Goal: Task Accomplishment & Management: Complete application form

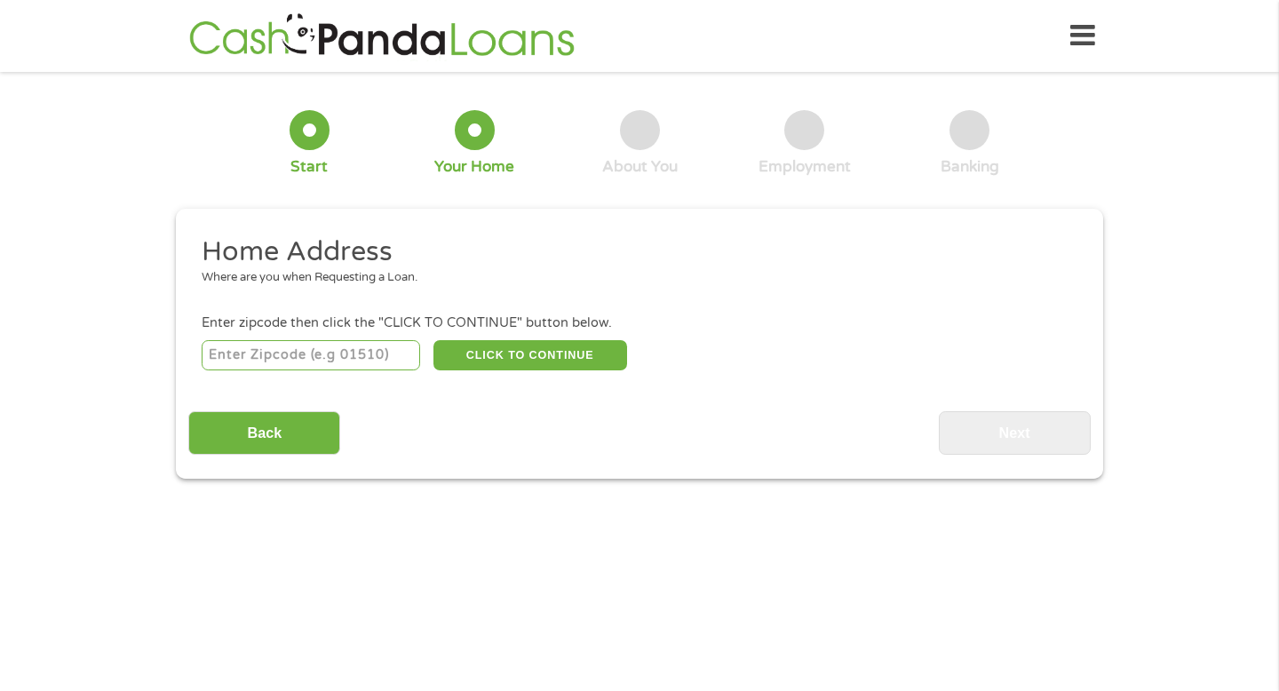
click at [315, 142] on div at bounding box center [310, 130] width 40 height 40
click at [308, 123] on div at bounding box center [310, 130] width 40 height 40
click at [278, 433] on input "Back" at bounding box center [264, 433] width 152 height 44
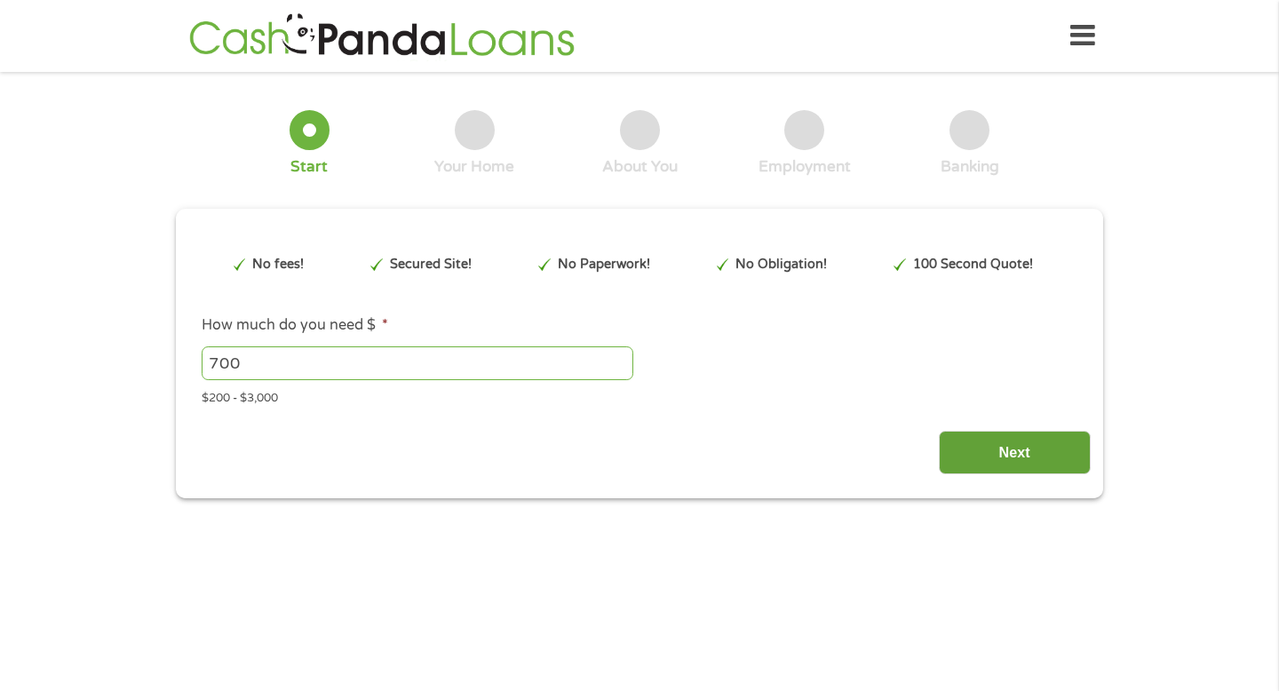
click at [1045, 450] on input "Next" at bounding box center [1015, 453] width 152 height 44
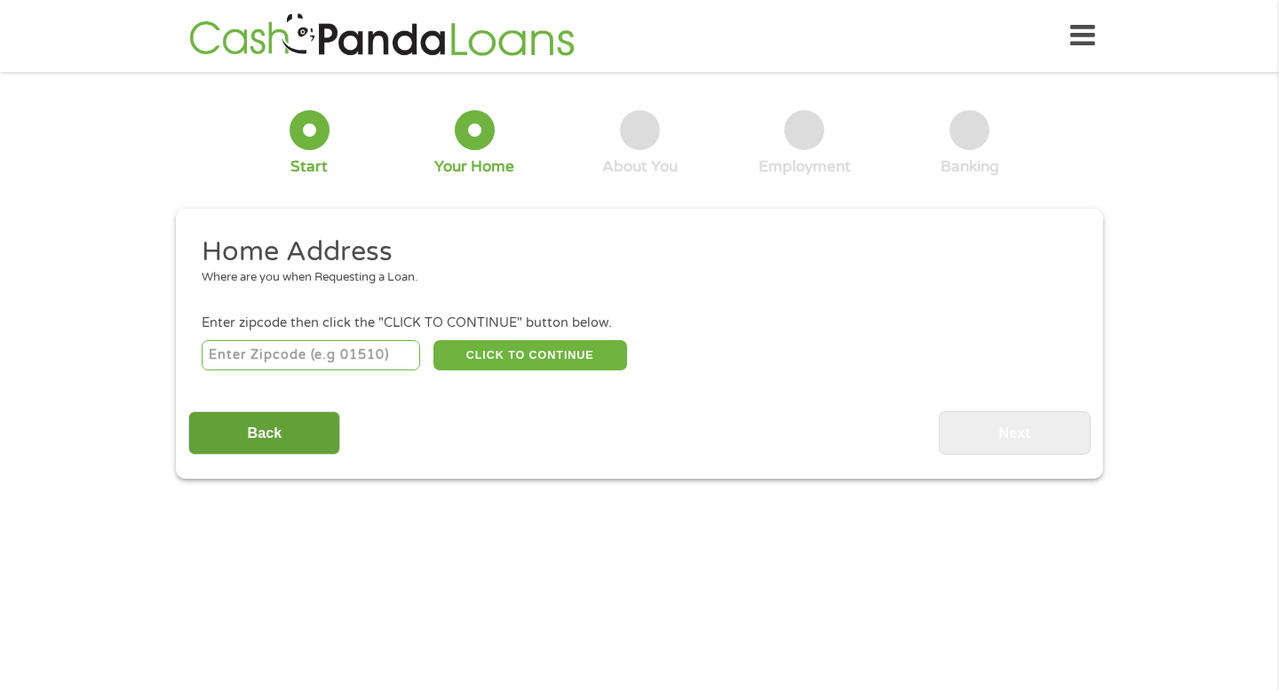
click at [315, 432] on input "Back" at bounding box center [264, 433] width 152 height 44
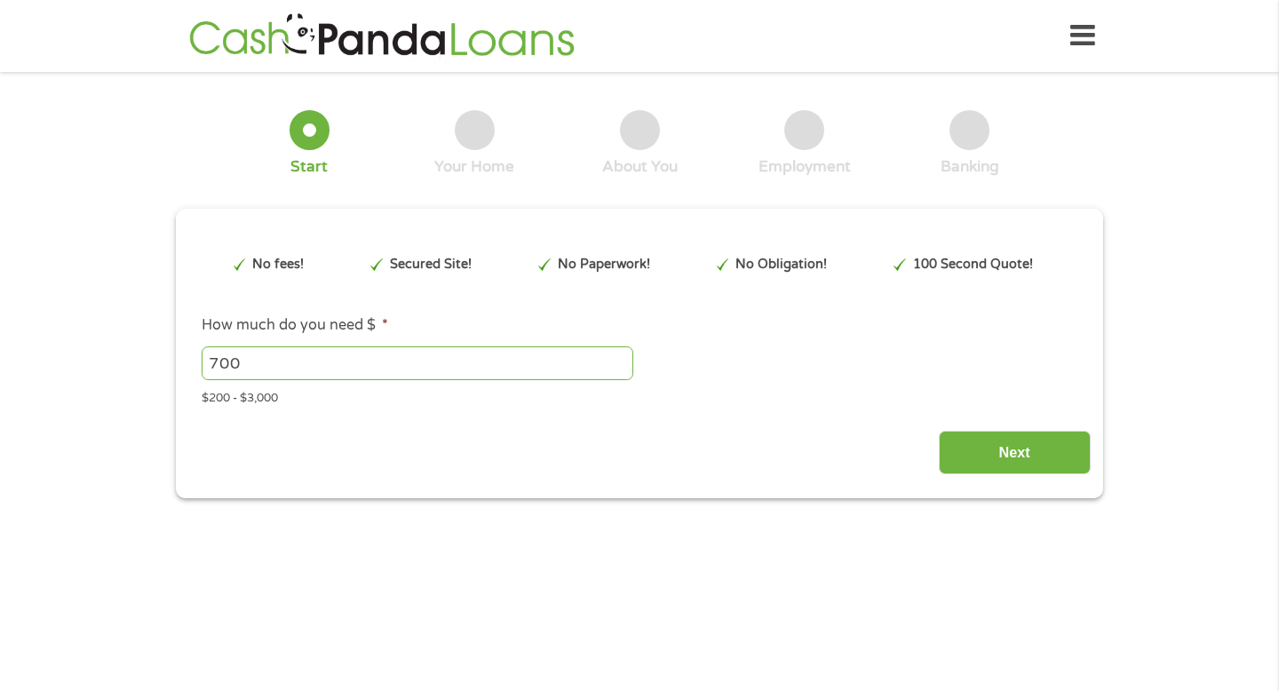
click at [218, 367] on input "700" at bounding box center [418, 364] width 432 height 34
type input "600"
click at [992, 462] on input "Next" at bounding box center [1015, 453] width 152 height 44
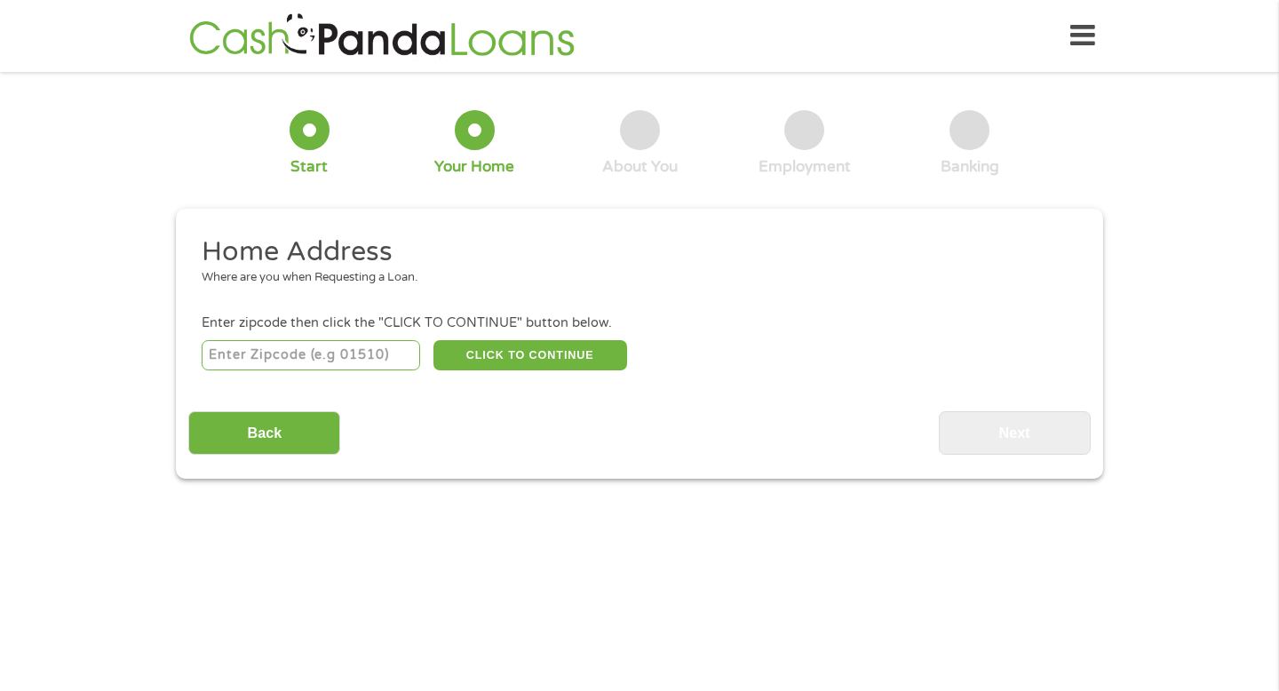
click at [324, 355] on input "number" at bounding box center [311, 355] width 219 height 30
type input "38655"
click at [510, 356] on button "CLICK TO CONTINUE" at bounding box center [531, 355] width 194 height 30
type input "38655"
type input "[GEOGRAPHIC_DATA]"
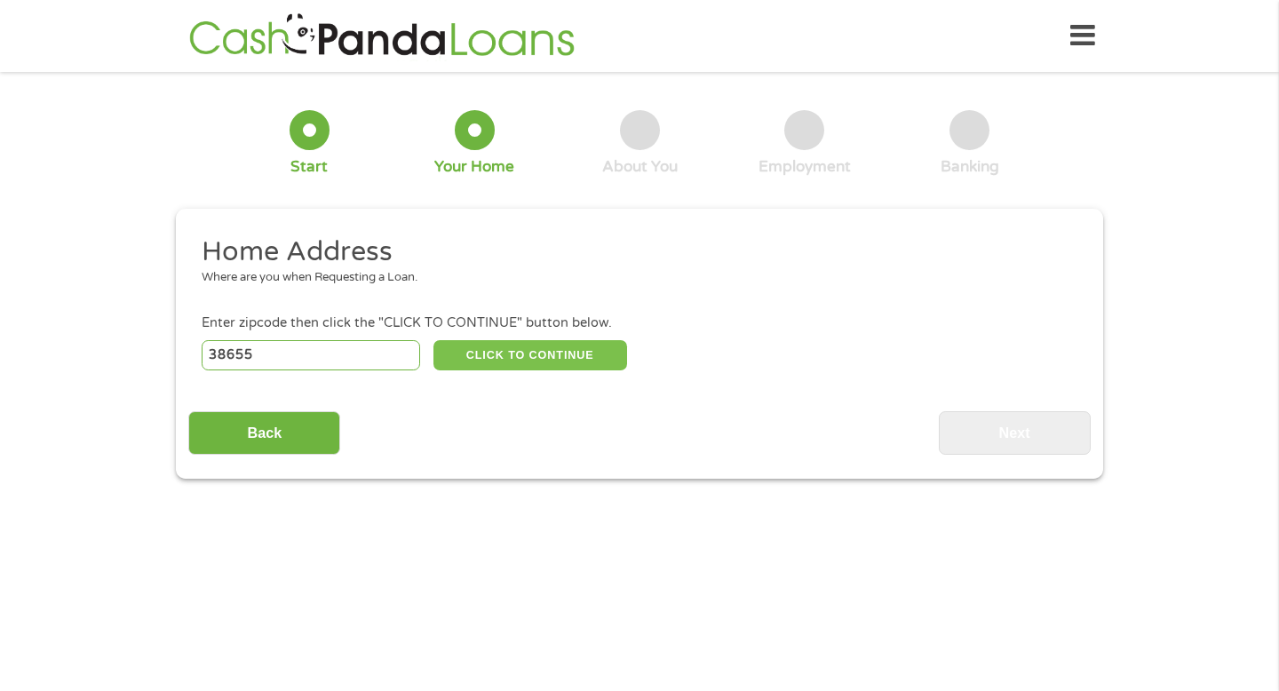
select select "[US_STATE]"
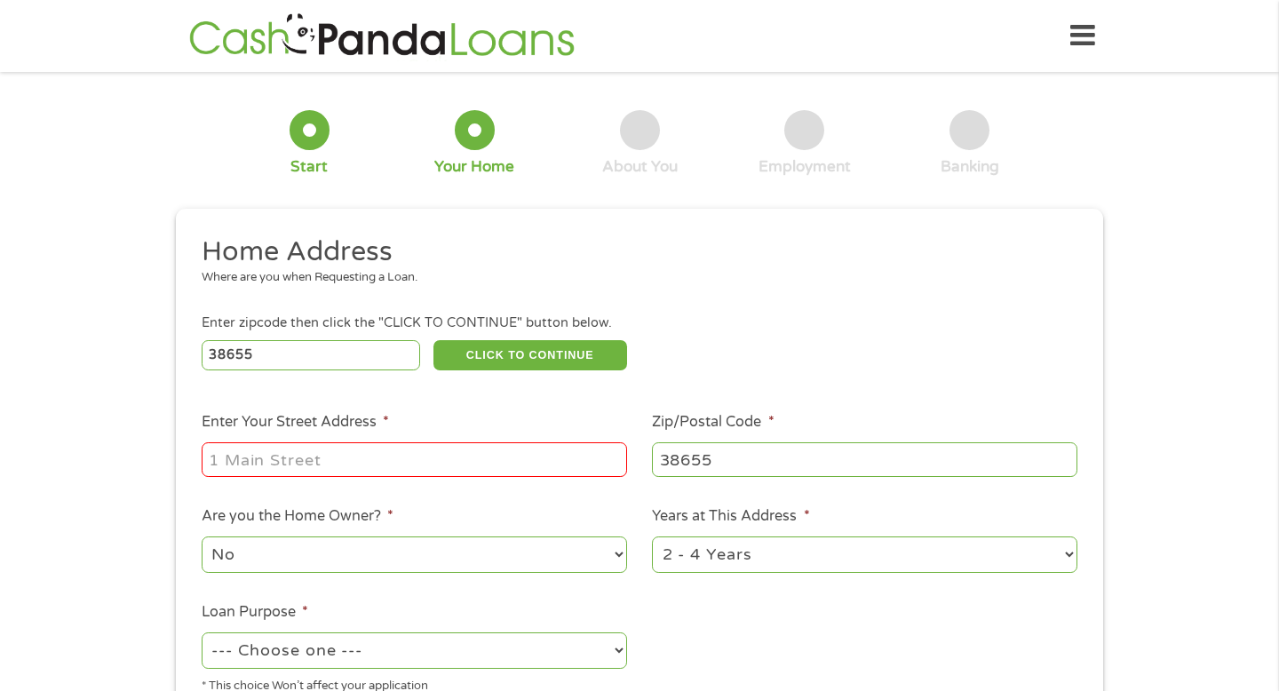
click at [517, 461] on input "Enter Your Street Address *" at bounding box center [415, 459] width 426 height 34
type input "[STREET_ADDRESS]"
click at [683, 557] on select "1 Year or less 1 - 2 Years 2 - 4 Years Over 4 Years" at bounding box center [865, 555] width 426 height 36
select select "60months"
click at [691, 603] on ul "Home Address Where are you when Requesting a Loan. Enter zipcode then click the…" at bounding box center [639, 472] width 902 height 474
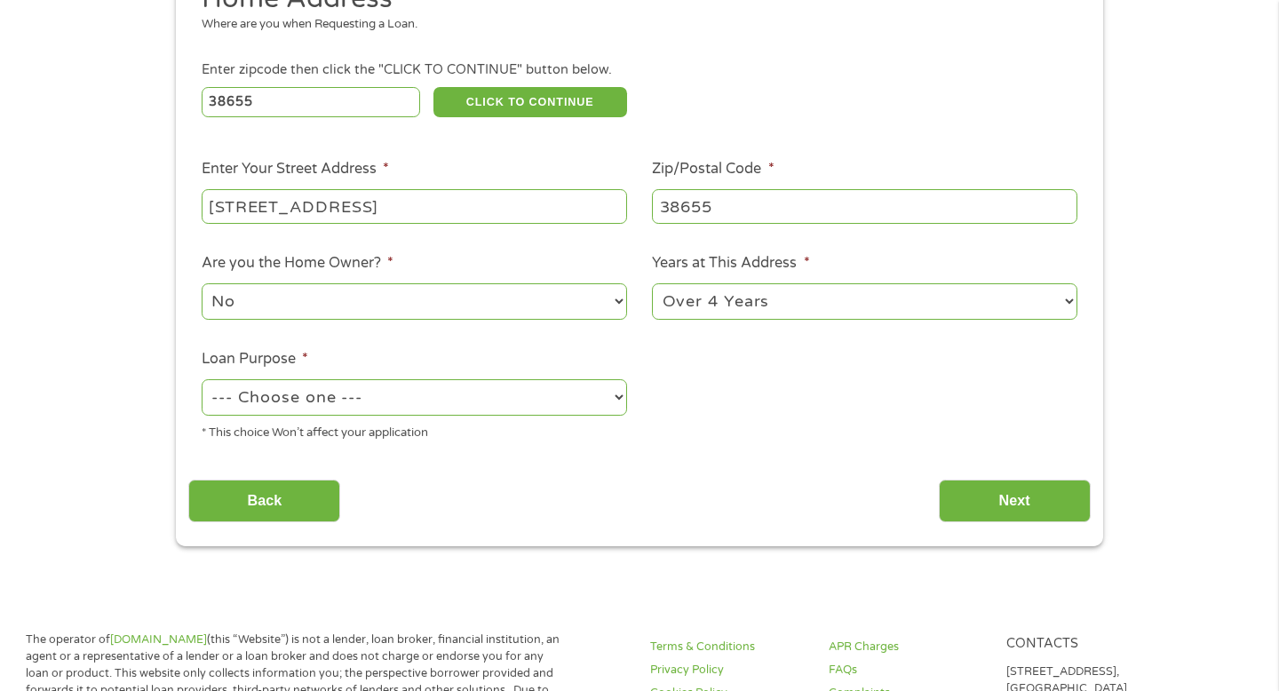
scroll to position [278, 0]
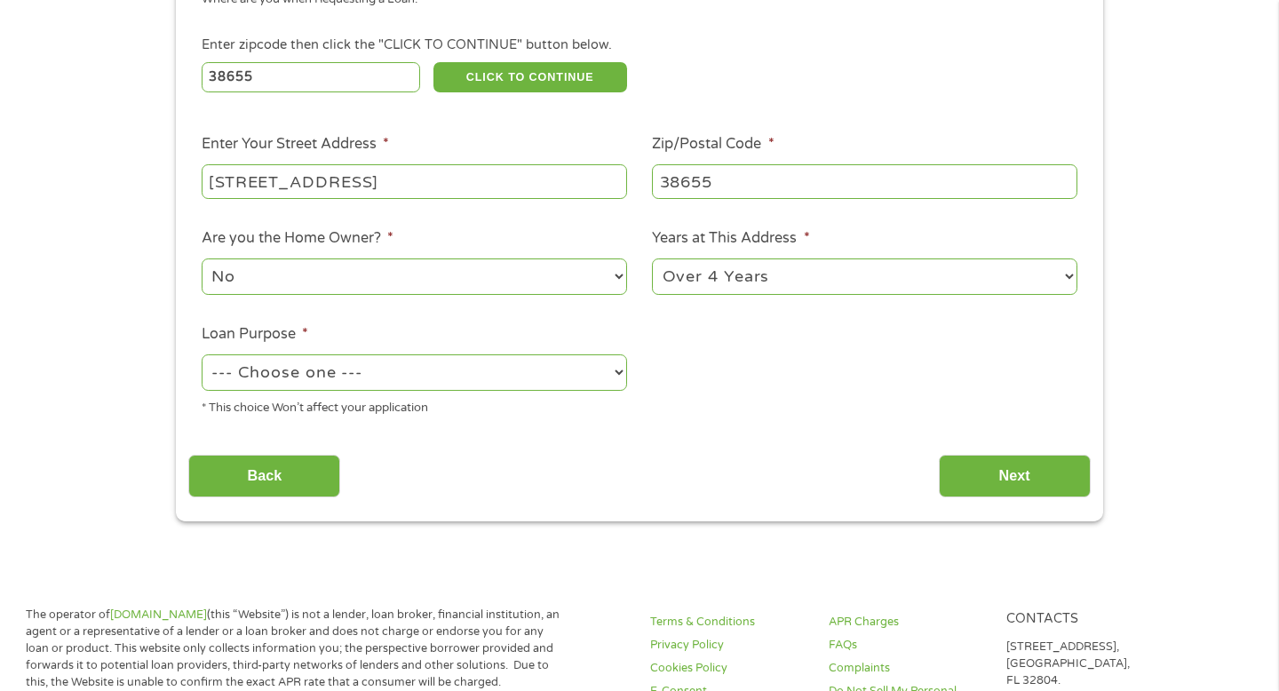
click at [521, 285] on select "No Yes" at bounding box center [415, 277] width 426 height 36
click at [529, 376] on select "--- Choose one --- Pay Bills Debt Consolidation Home Improvement Major Purchase…" at bounding box center [415, 373] width 426 height 36
click at [713, 414] on ul "Home Address Where are you when Requesting a Loan. Enter zipcode then click the…" at bounding box center [639, 193] width 902 height 474
click at [493, 379] on select "--- Choose one --- Pay Bills Debt Consolidation Home Improvement Major Purchase…" at bounding box center [415, 373] width 426 height 36
select select "shorttermcash"
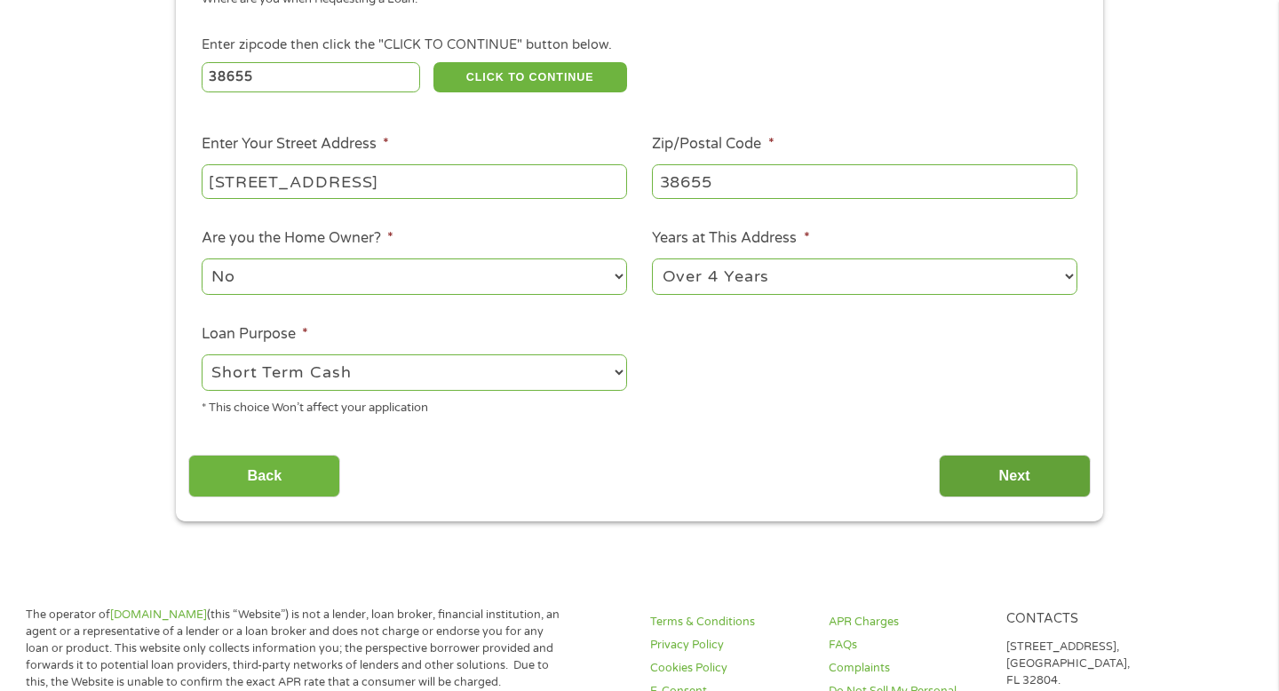
click at [1019, 474] on input "Next" at bounding box center [1015, 477] width 152 height 44
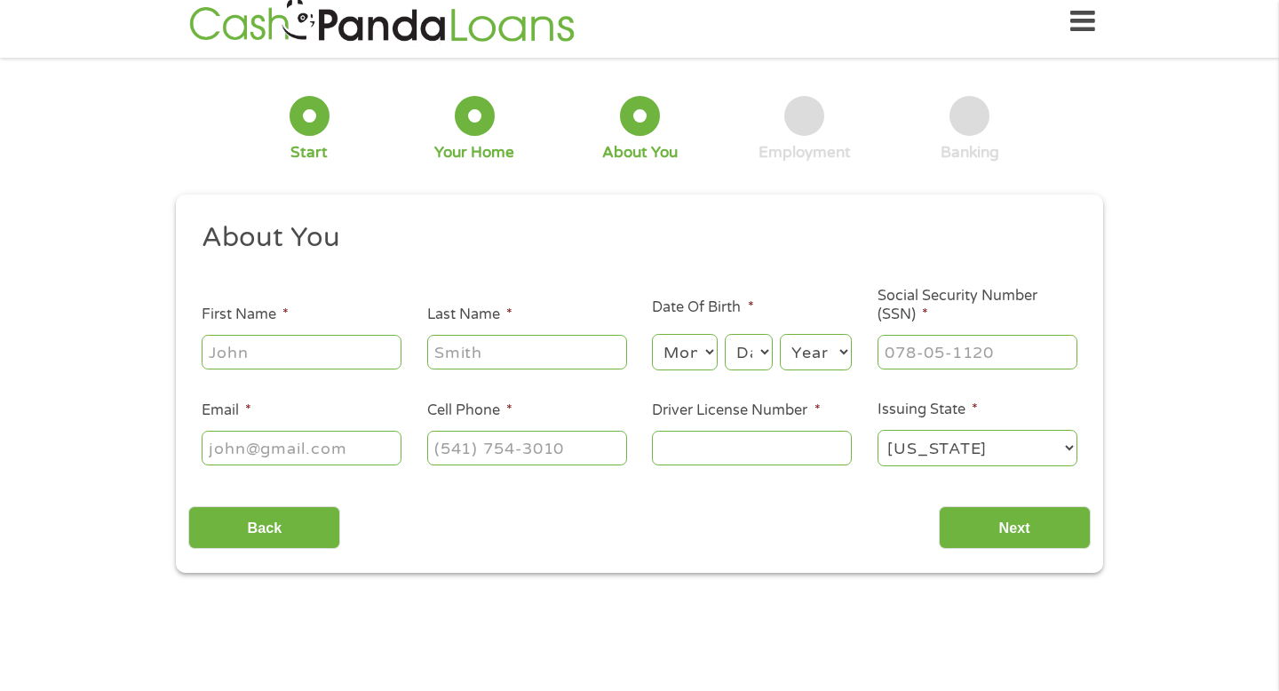
scroll to position [0, 0]
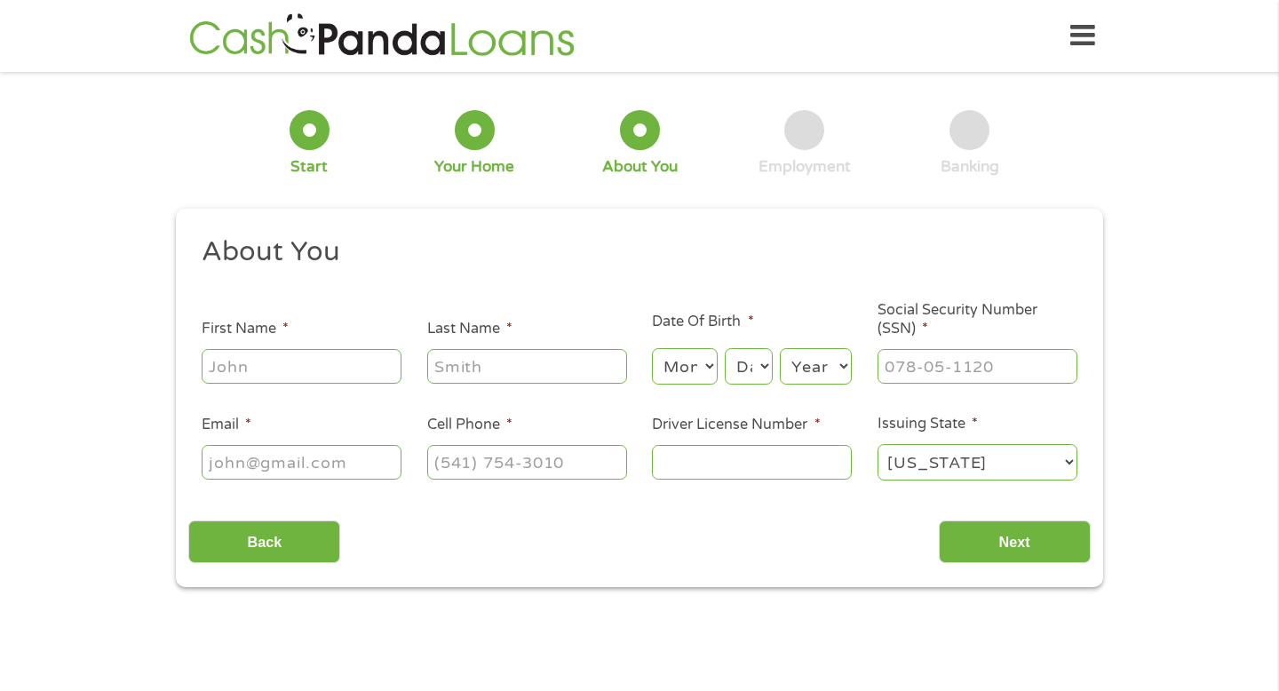
click at [272, 367] on input "First Name *" at bounding box center [302, 366] width 200 height 34
type input "Kinetta"
type input "[PERSON_NAME]"
click at [700, 360] on select "Month 1 2 3 4 5 6 7 8 9 10 11 12" at bounding box center [684, 366] width 65 height 36
select select "4"
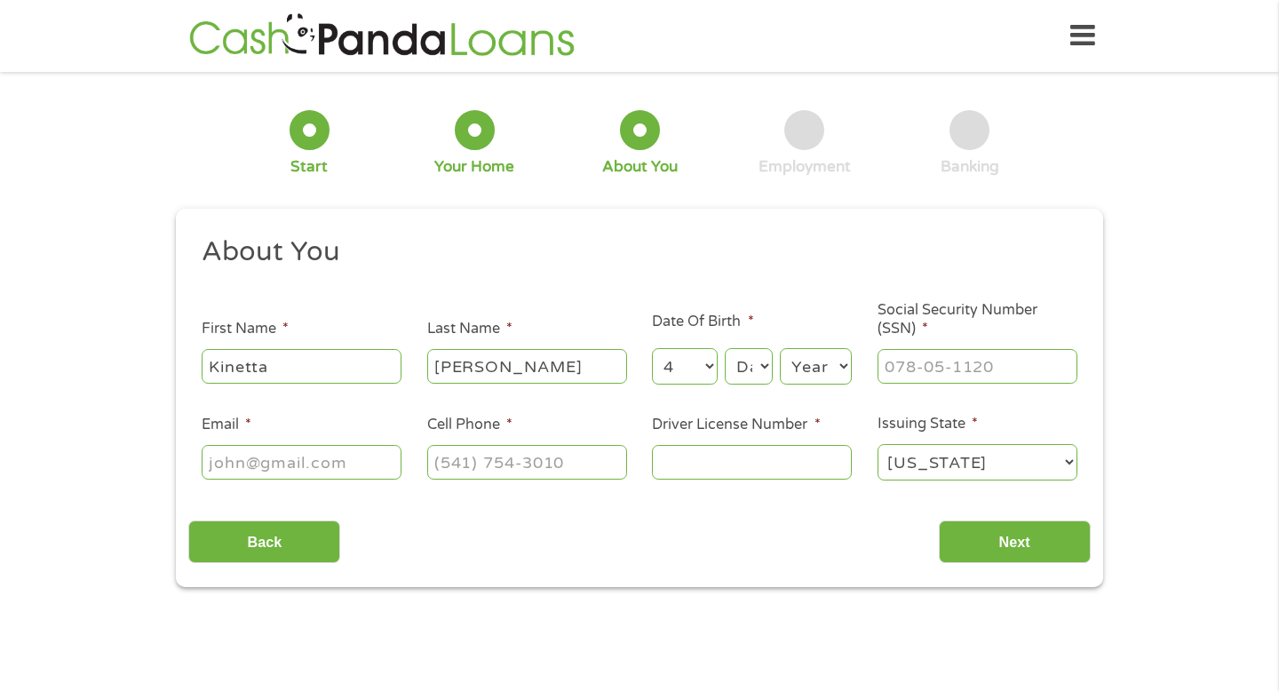
click at [756, 376] on select "Day 1 2 3 4 5 6 7 8 9 10 11 12 13 14 15 16 17 18 19 20 21 22 23 24 25 26 27 28 …" at bounding box center [749, 366] width 48 height 36
select select "6"
click at [817, 364] on select "Year [DATE] 2006 2005 2004 2003 2002 2001 2000 1999 1998 1997 1996 1995 1994 19…" at bounding box center [816, 366] width 72 height 36
select select "1992"
click at [979, 354] on input "___-__-____" at bounding box center [978, 366] width 200 height 34
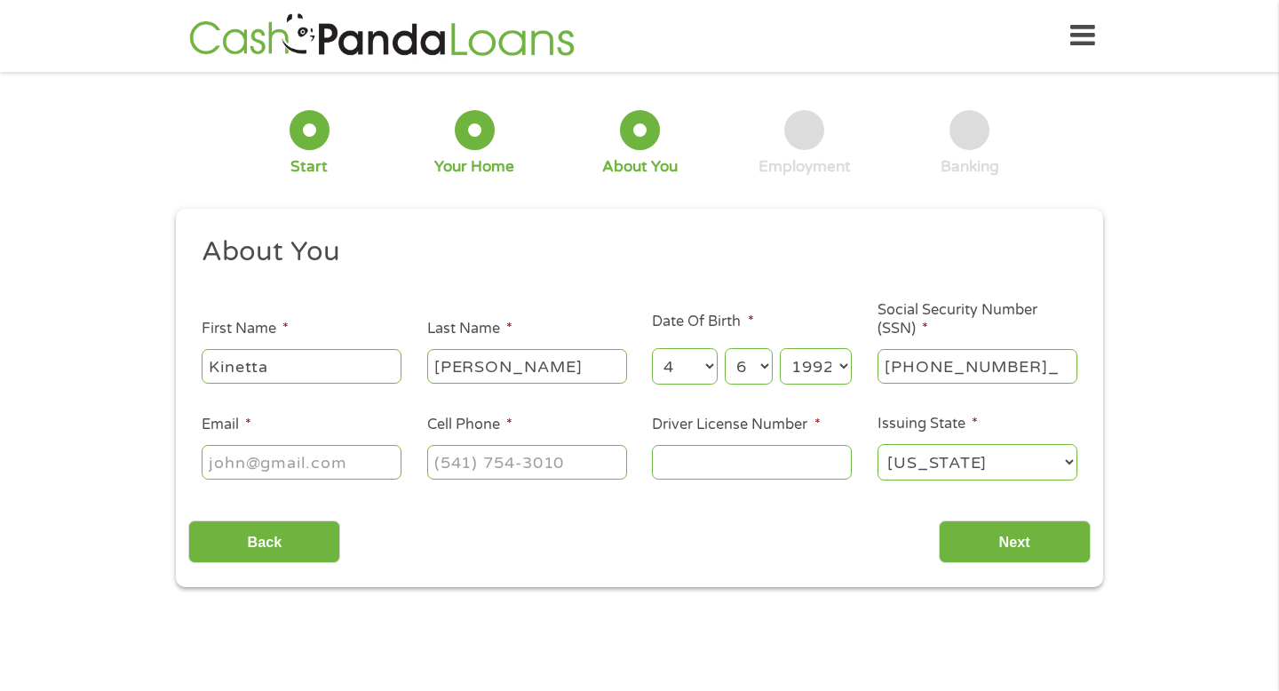
type input "427-73-5897"
click at [778, 457] on input "Driver License Number *" at bounding box center [752, 462] width 200 height 34
type input "801916899"
click at [486, 463] on input "(___) ___-____" at bounding box center [527, 462] width 200 height 34
type input "[PHONE_NUMBER]"
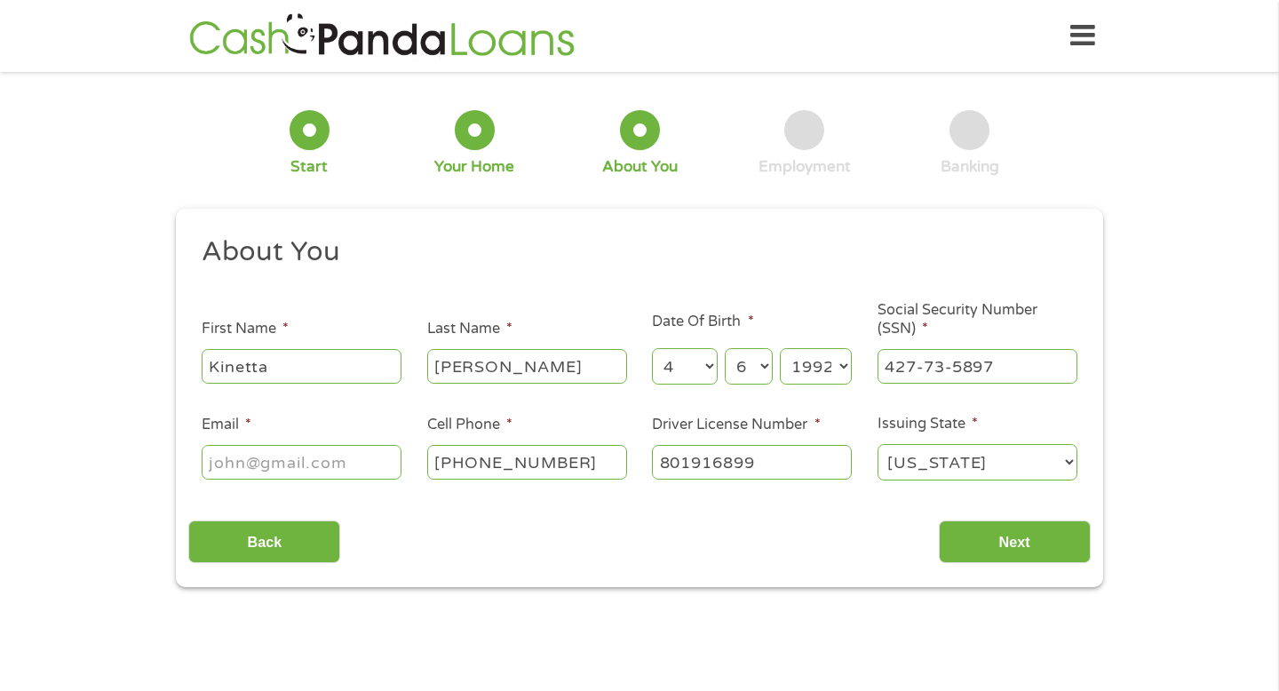
click at [313, 461] on input "Email *" at bounding box center [302, 462] width 200 height 34
type input "[EMAIL_ADDRESS][DOMAIN_NAME]"
click at [988, 545] on input "Next" at bounding box center [1015, 543] width 152 height 44
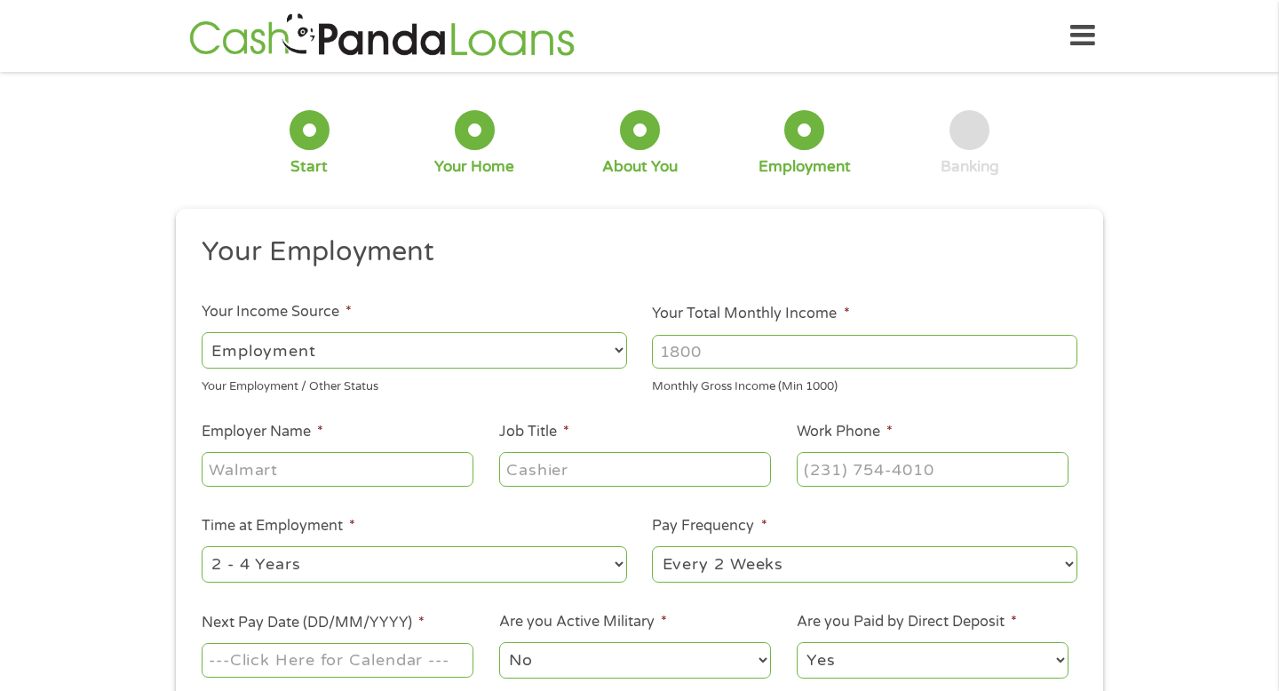
click at [745, 360] on input "Your Total Monthly Income *" at bounding box center [865, 352] width 426 height 34
click at [694, 352] on input "2587" at bounding box center [865, 352] width 426 height 34
type input "2597"
click at [410, 474] on input "Employer Name *" at bounding box center [338, 469] width 272 height 34
type input "O"
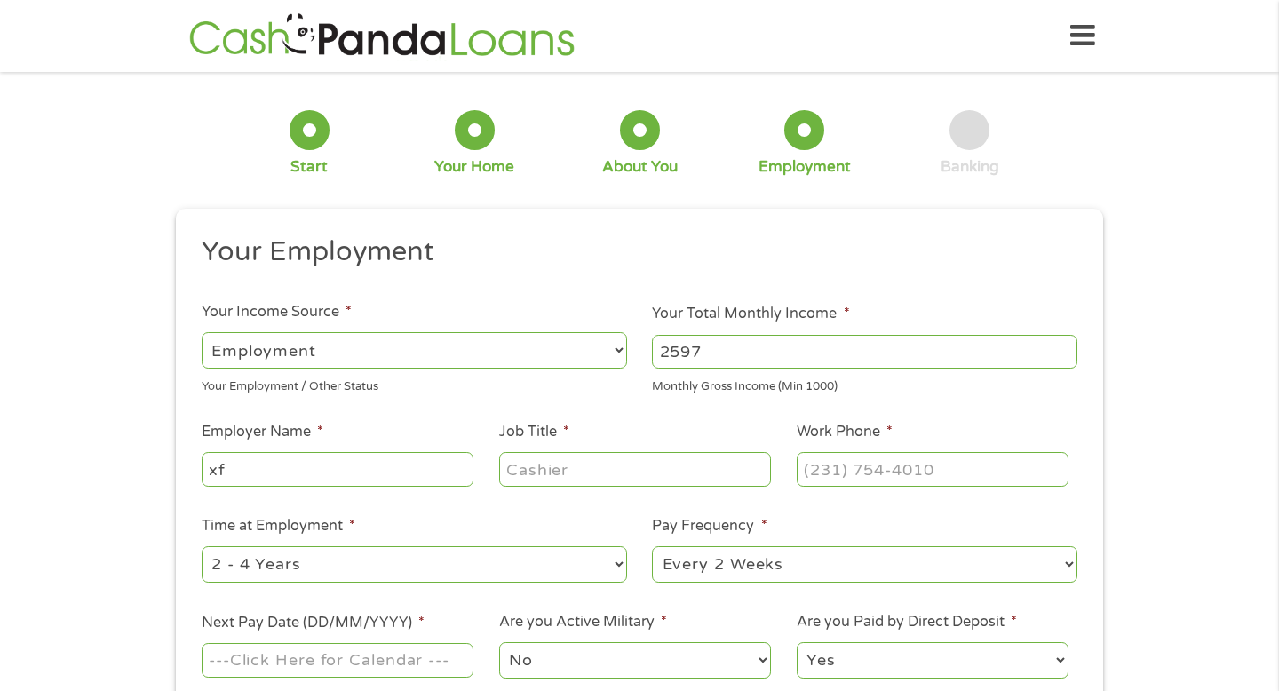
type input "x"
type input "[GEOGRAPHIC_DATA]"
click at [641, 476] on input "Job Title *" at bounding box center [635, 469] width 272 height 34
type input "Teacher"
click at [585, 572] on select "--- Choose one --- 1 Year or less 1 - 2 Years 2 - 4 Years Over 4 Years" at bounding box center [415, 564] width 426 height 36
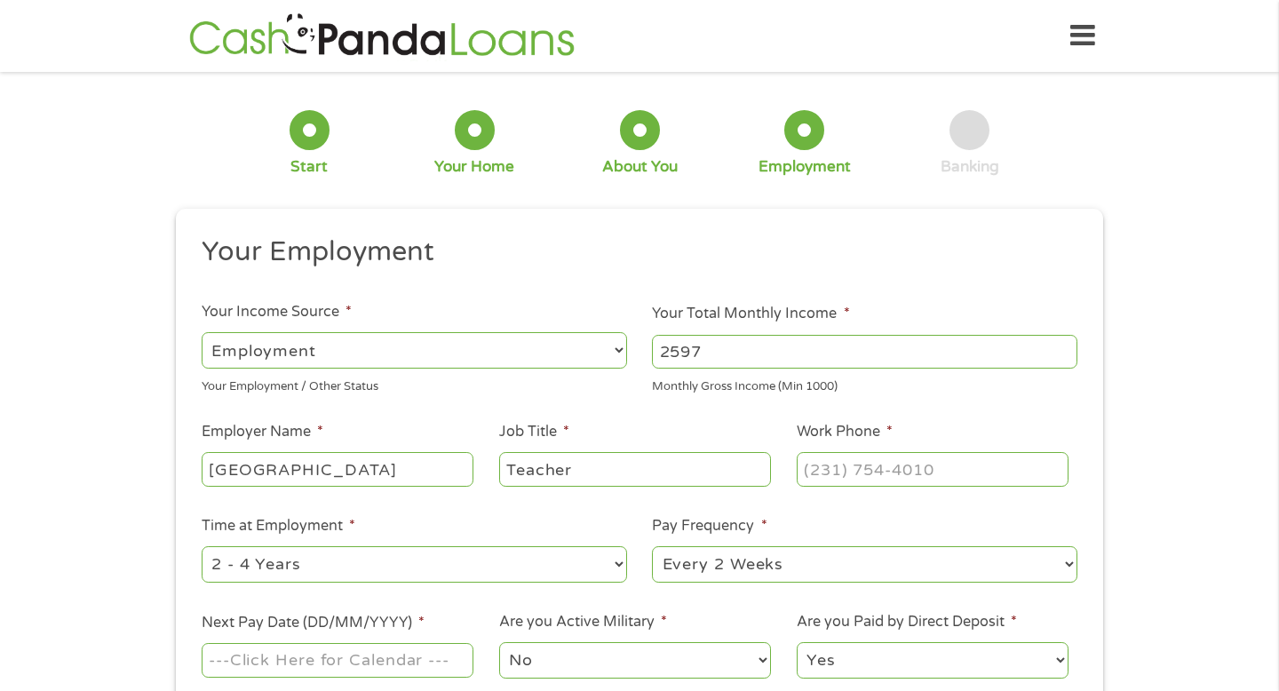
select select "60months"
click at [720, 565] on select "--- Choose one --- Every 2 Weeks Every Week Monthly Semi-Monthly" at bounding box center [865, 564] width 426 height 36
select select "monthly"
click at [636, 525] on li "Time at Employment * --- Choose one --- 1 Year or less 1 - 2 Years 2 - 4 Years …" at bounding box center [413, 550] width 451 height 70
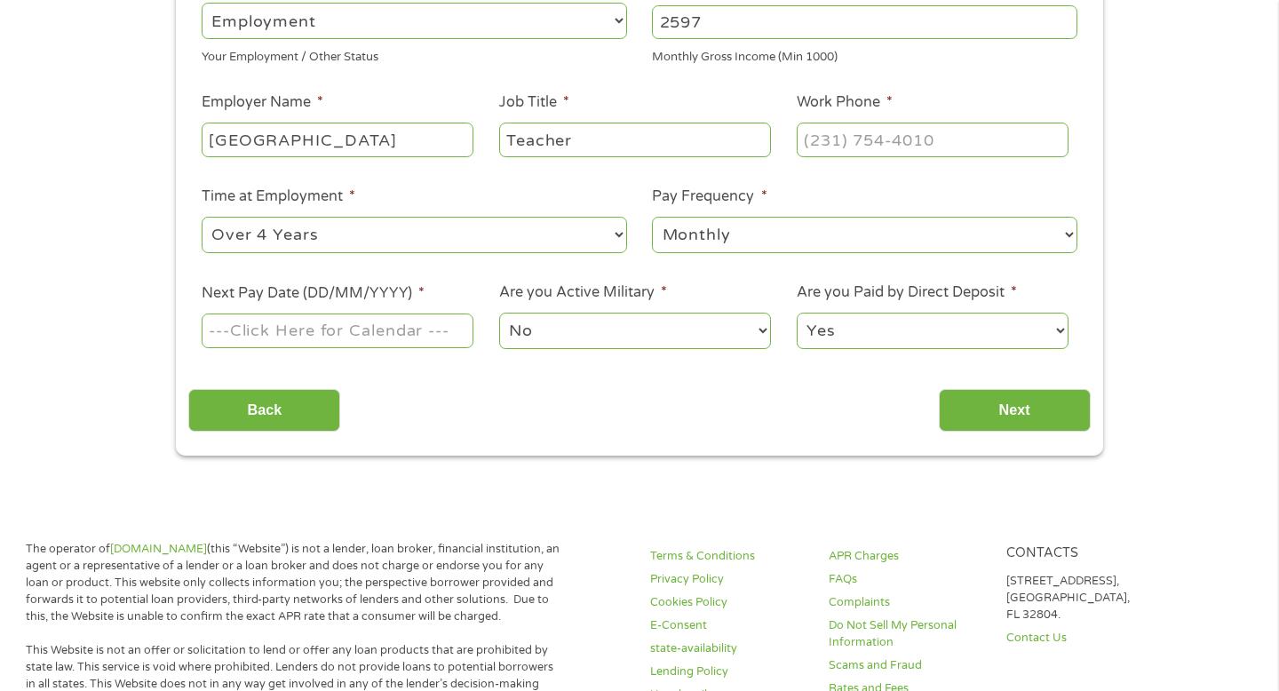
scroll to position [358, 0]
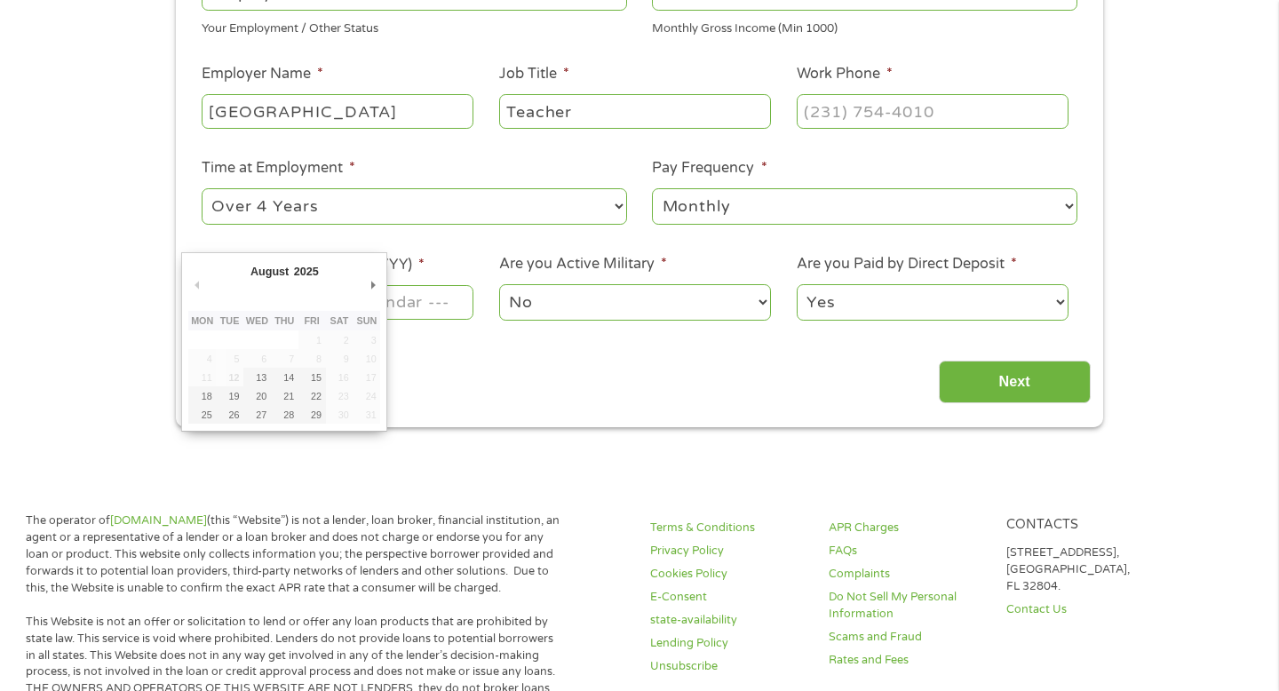
click at [397, 291] on input "Next Pay Date (DD/MM/YYYY) *" at bounding box center [338, 302] width 272 height 34
type input "[DATE]"
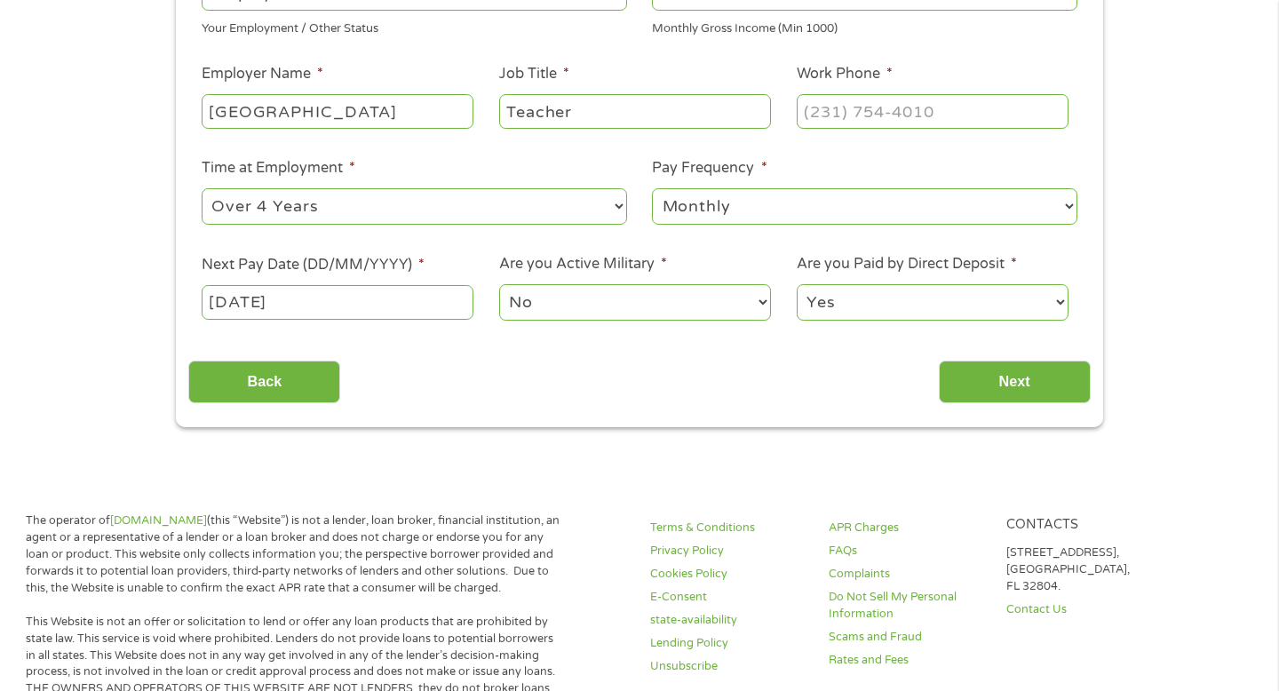
click at [593, 298] on select "No Yes" at bounding box center [635, 302] width 272 height 36
click at [976, 394] on input "Next" at bounding box center [1015, 383] width 152 height 44
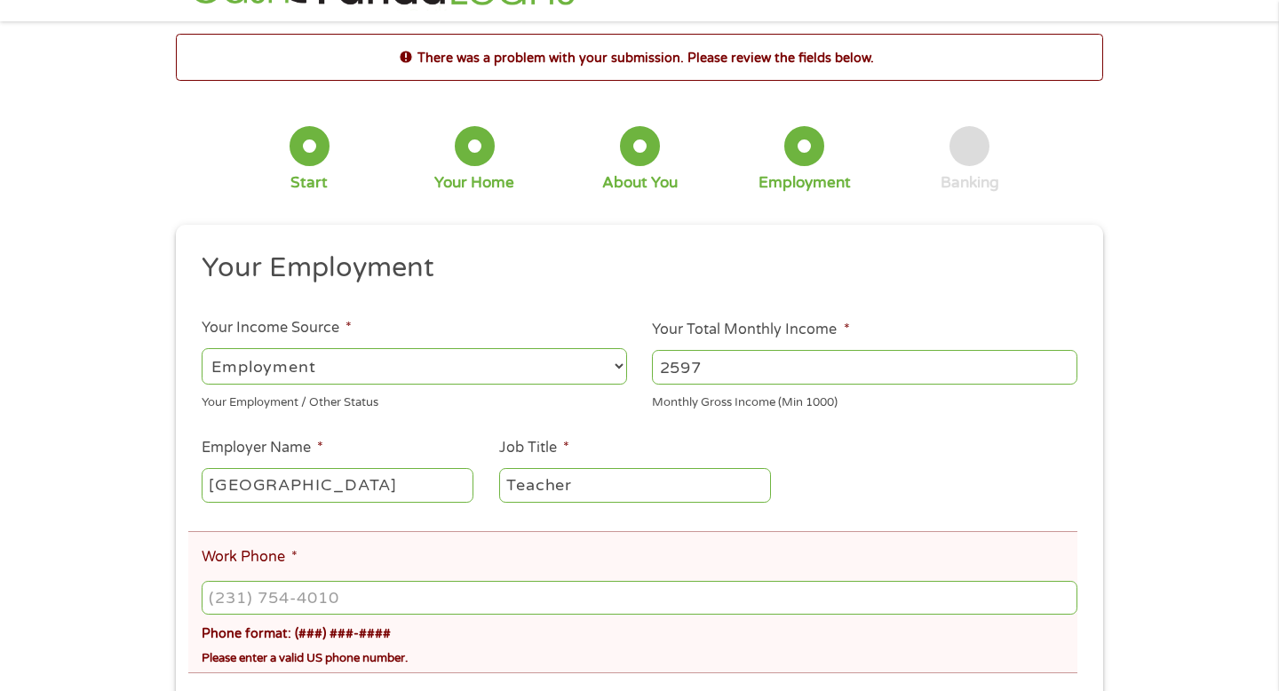
scroll to position [0, 0]
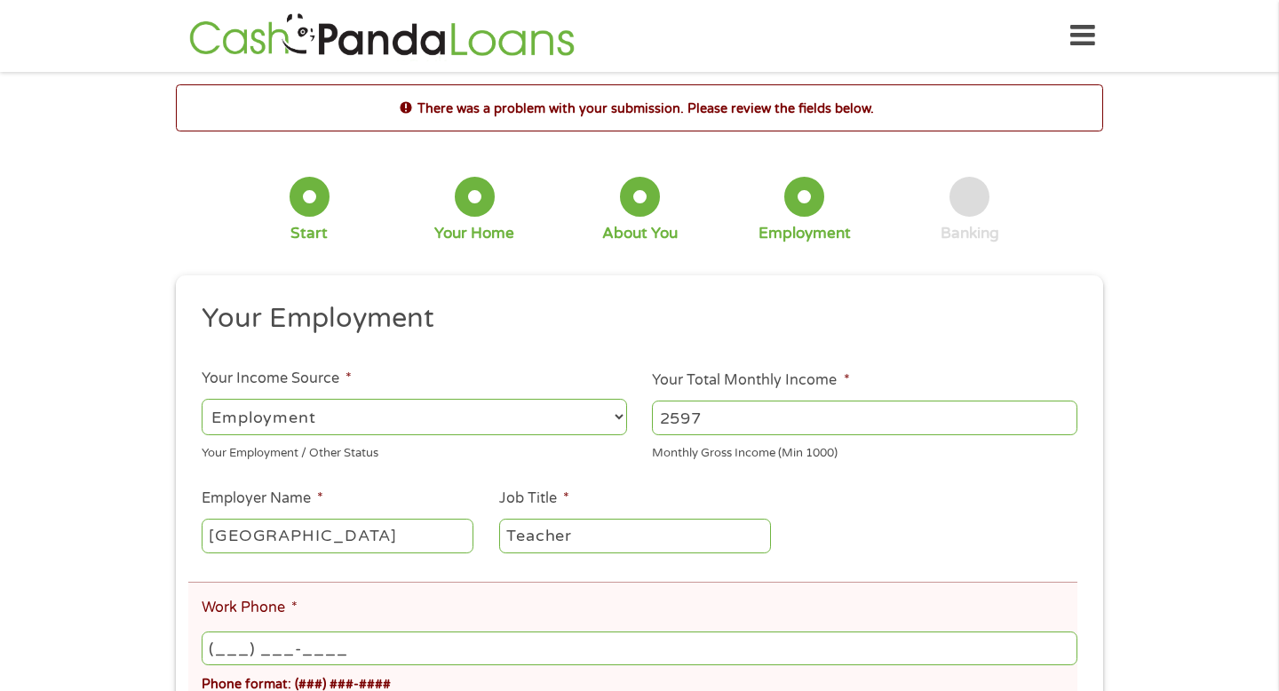
click at [406, 639] on input "(___) ___-____" at bounding box center [640, 649] width 876 height 34
type input "[PHONE_NUMBER]"
click at [869, 500] on ul "Your Employment Your Income Source * --- Choose one --- Employment [DEMOGRAPHIC…" at bounding box center [639, 611] width 902 height 620
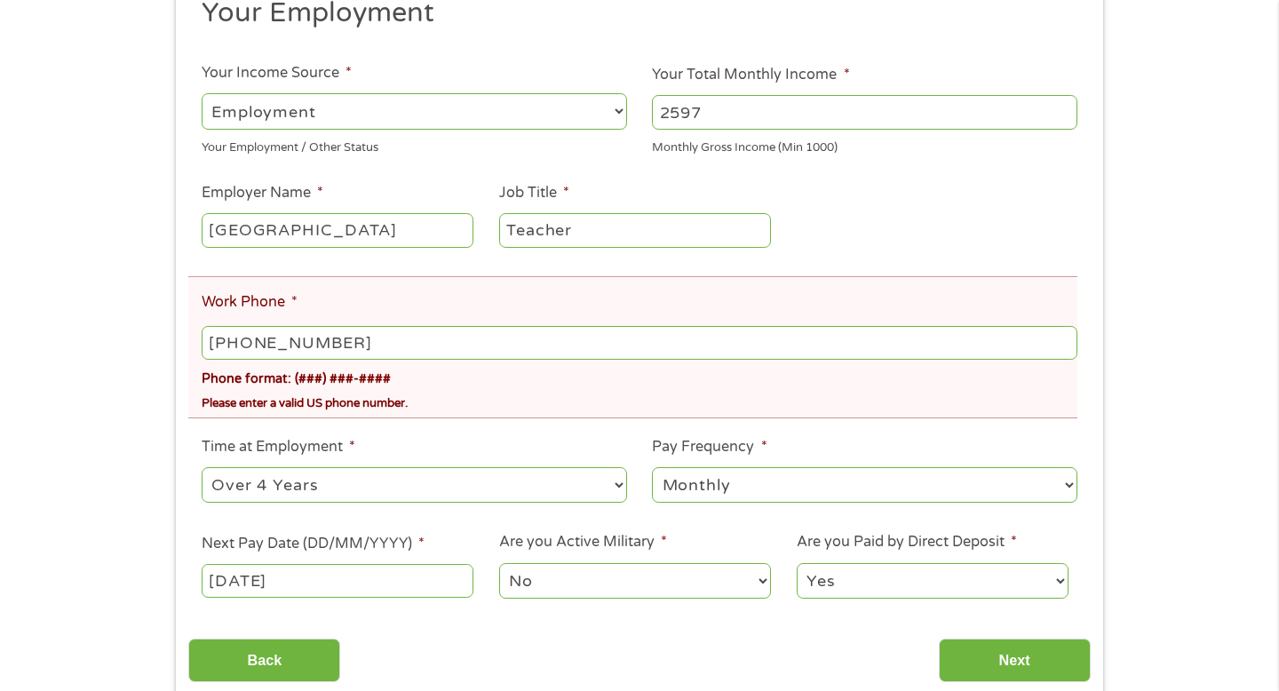
scroll to position [427, 0]
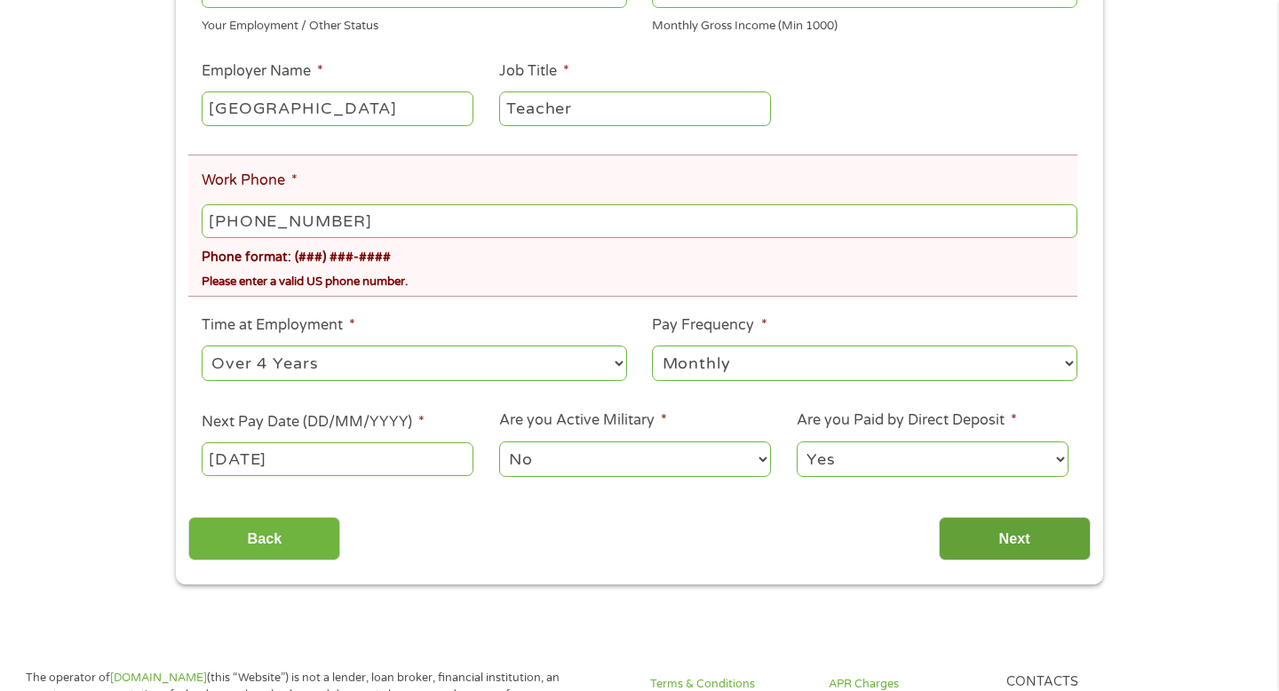
click at [1061, 538] on input "Next" at bounding box center [1015, 539] width 152 height 44
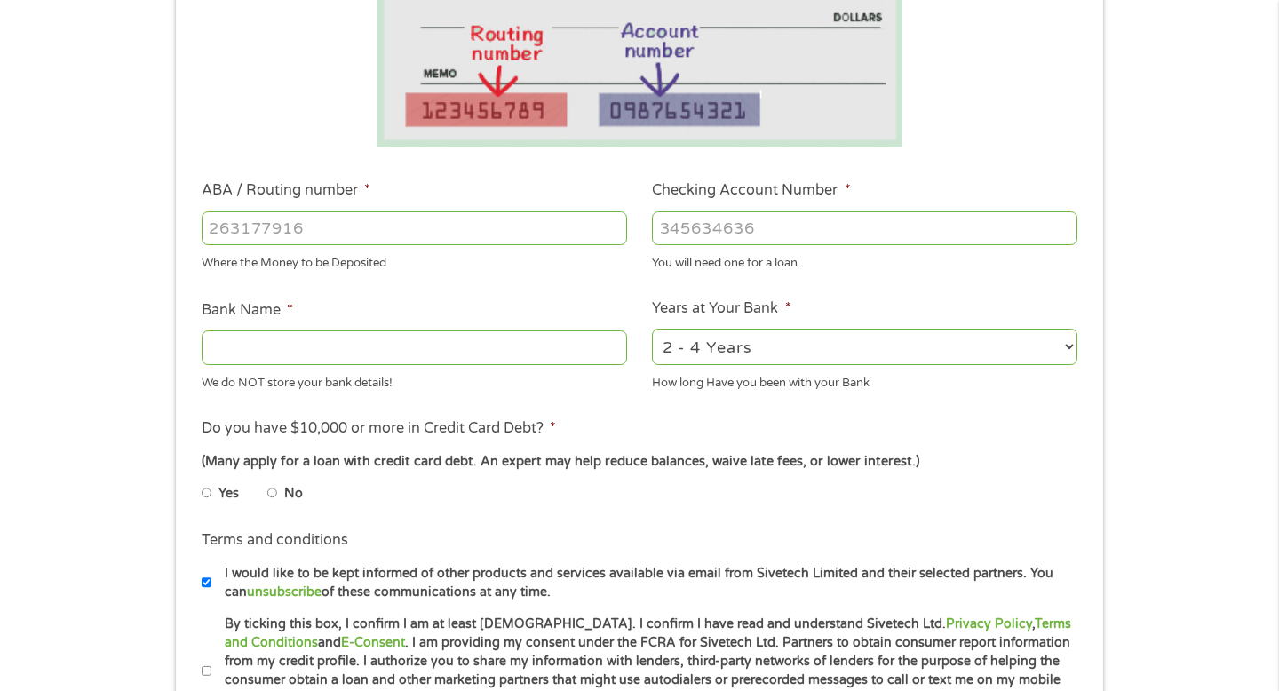
scroll to position [392, 0]
click at [291, 497] on label "No" at bounding box center [293, 493] width 19 height 20
click at [278, 497] on input "No" at bounding box center [272, 492] width 11 height 28
radio input "true"
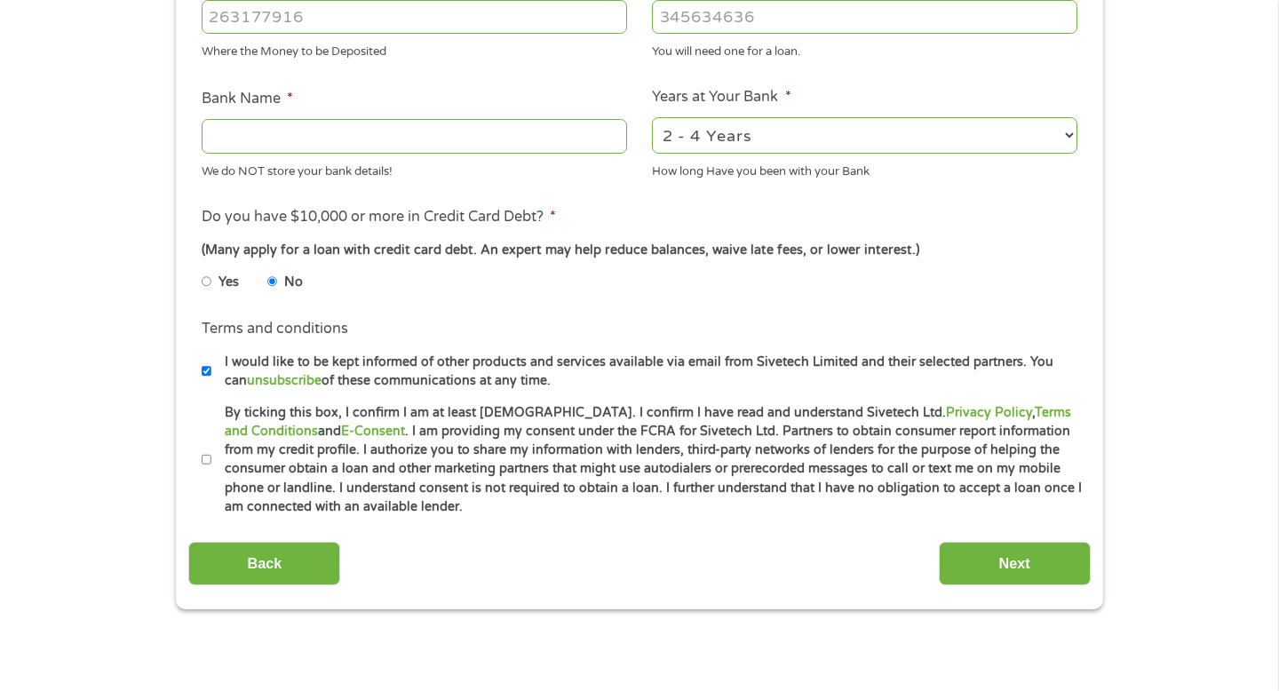
scroll to position [609, 0]
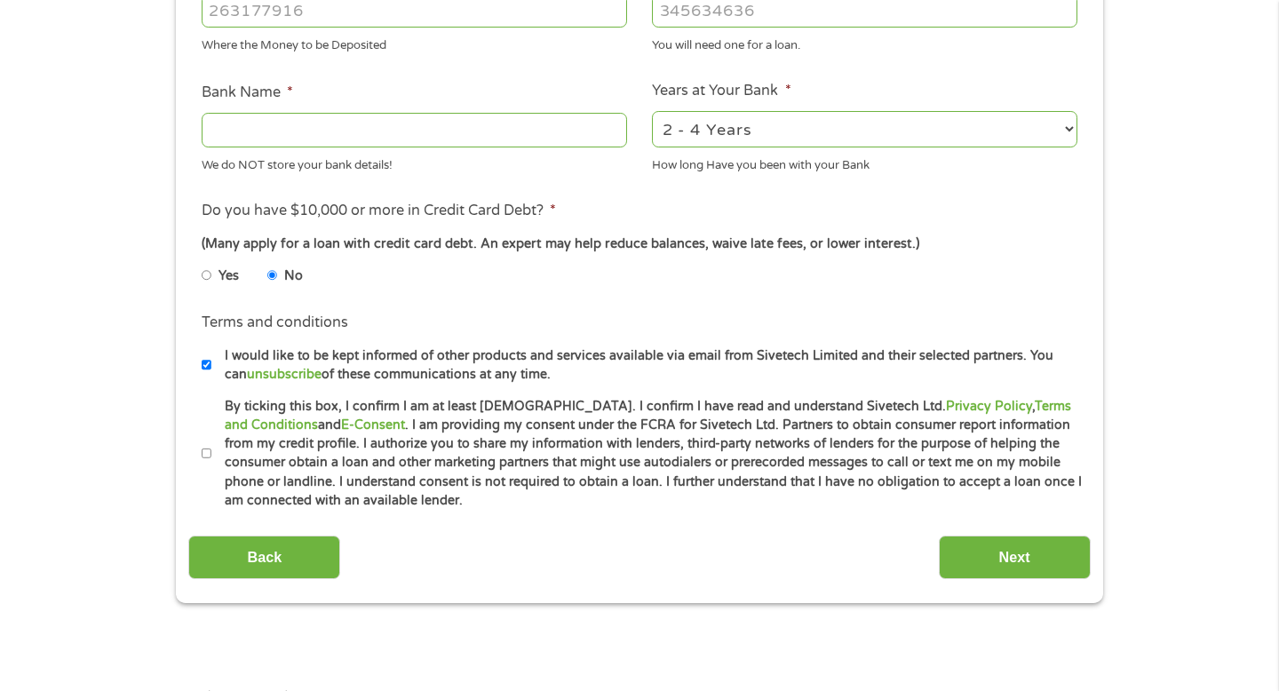
click at [778, 131] on select "2 - 4 Years 6 - 12 Months 1 - 2 Years Over 4 Years" at bounding box center [865, 129] width 426 height 36
select select "60months"
click at [724, 321] on li "Terms and conditions I would like to be kept informed of other products and ser…" at bounding box center [639, 348] width 902 height 72
click at [204, 365] on input "I would like to be kept informed of other products and services available via e…" at bounding box center [207, 365] width 11 height 28
checkbox input "false"
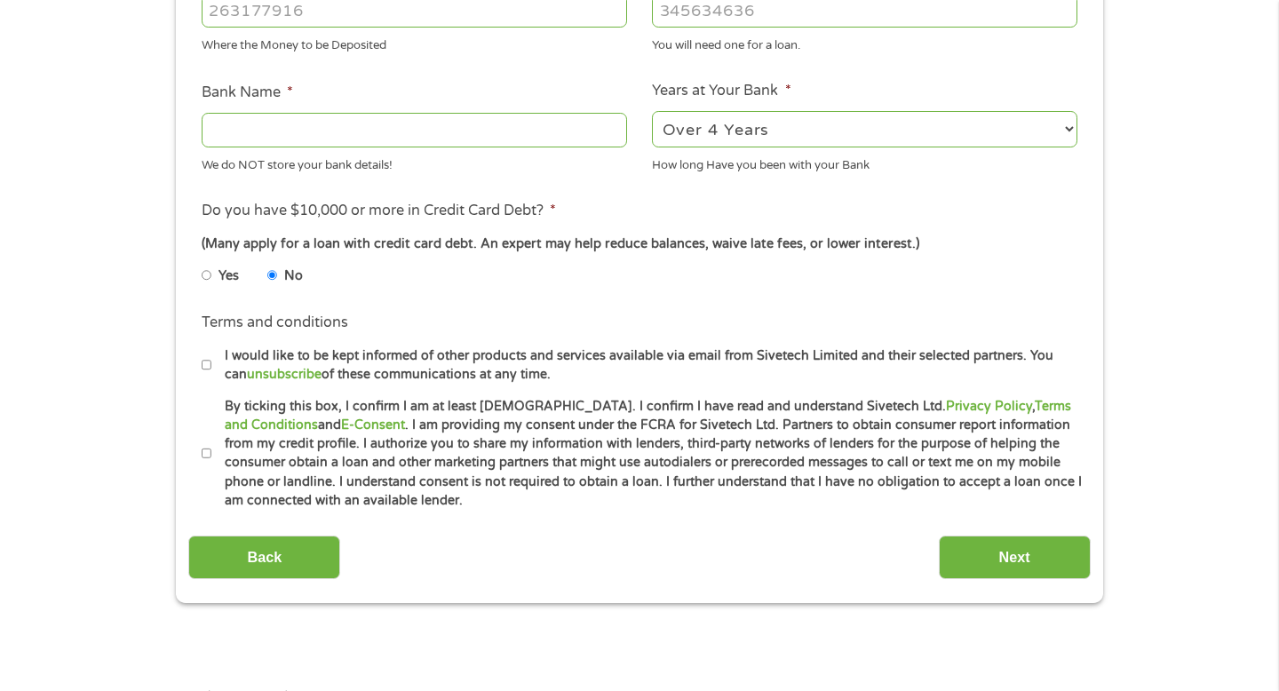
click at [206, 455] on input "By ticking this box, I confirm I am at least [DEMOGRAPHIC_DATA]. I confirm I ha…" at bounding box center [207, 454] width 11 height 28
checkbox input "true"
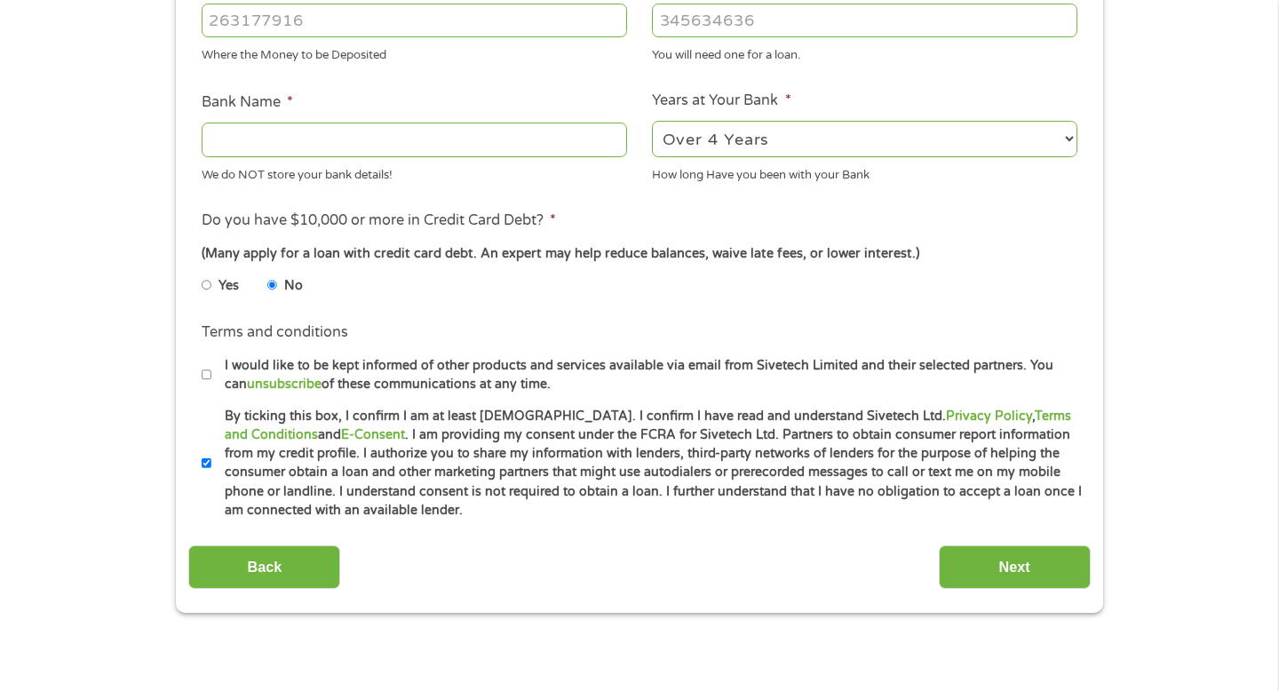
scroll to position [601, 0]
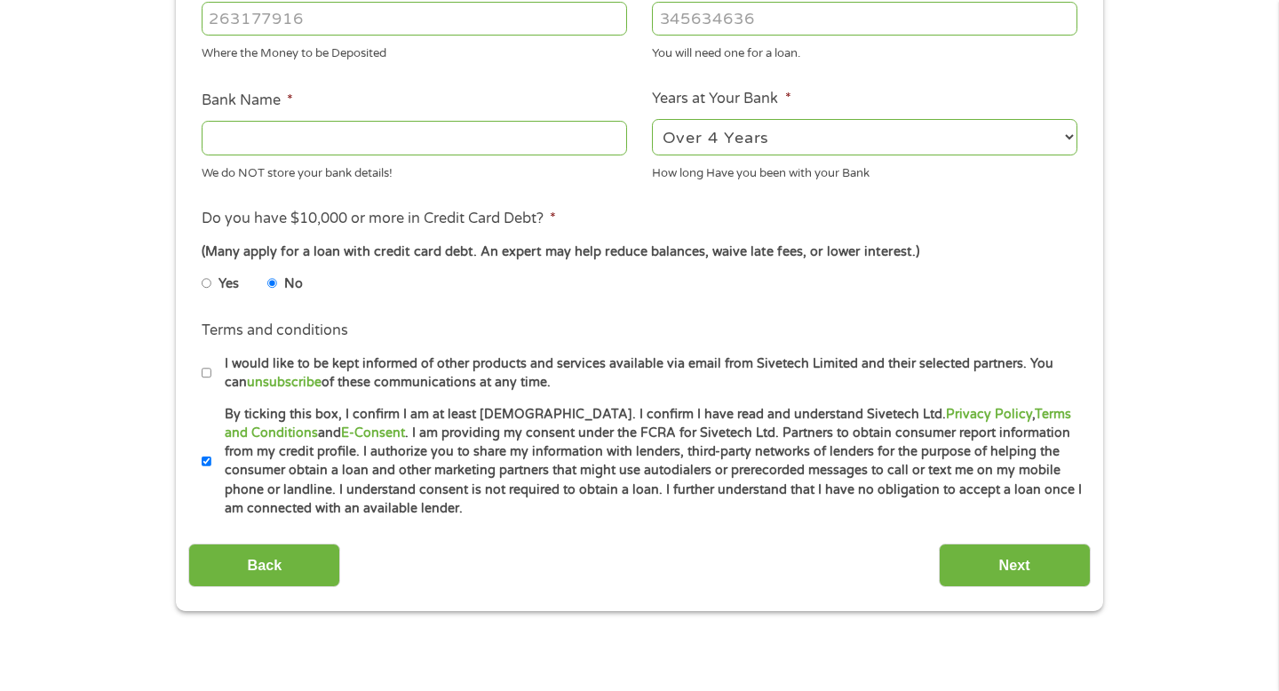
click at [427, 139] on input "Bank Name *" at bounding box center [415, 138] width 426 height 34
type input "[PERSON_NAME] Fargo"
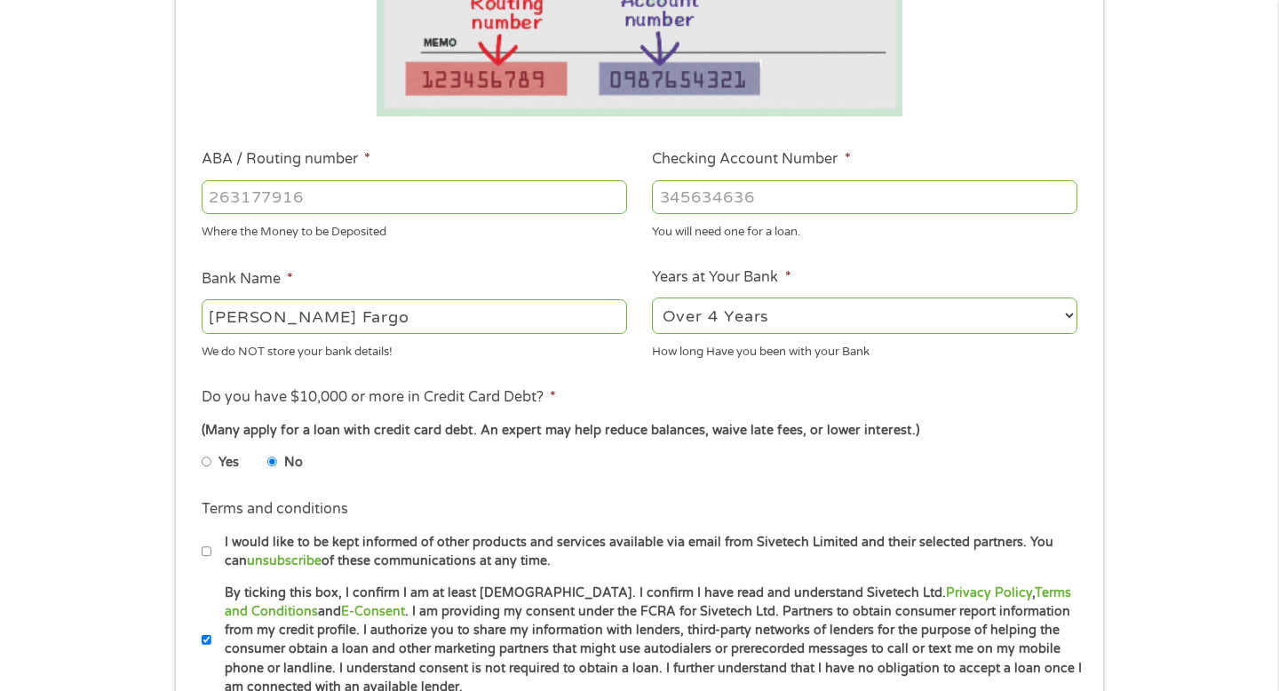
scroll to position [427, 0]
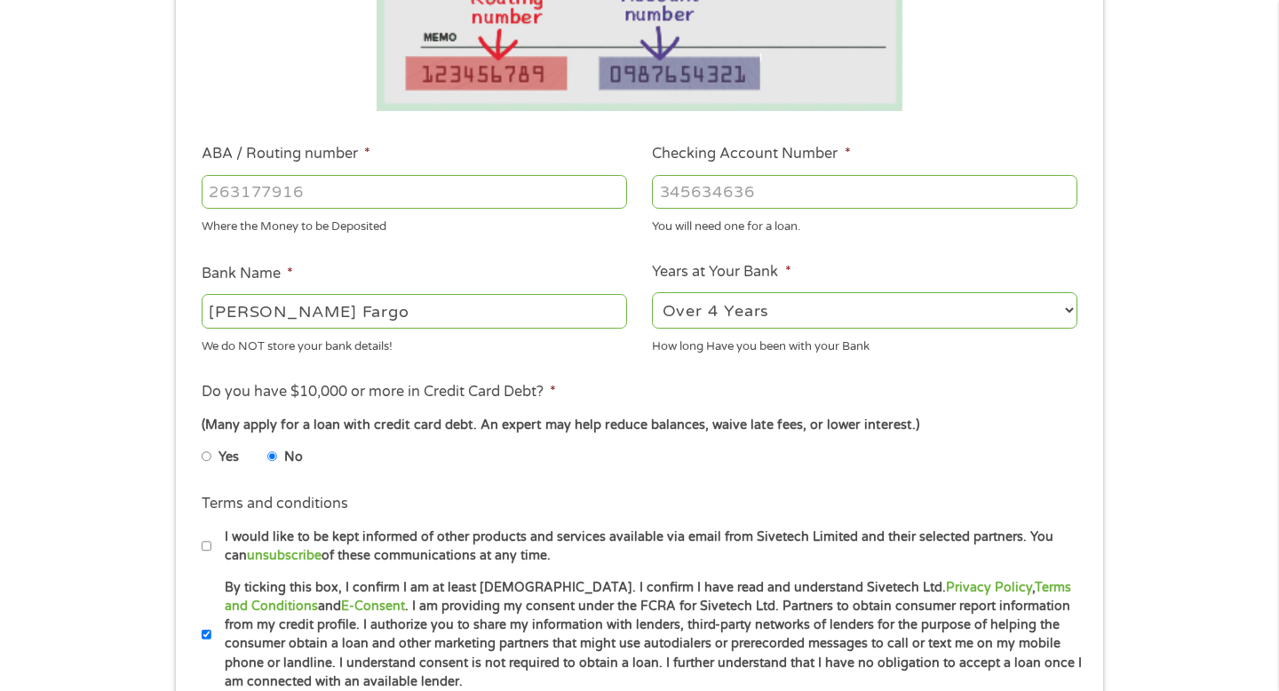
drag, startPoint x: 310, startPoint y: 314, endPoint x: 194, endPoint y: 303, distance: 116.9
click at [194, 303] on li "Bank Name * [PERSON_NAME] Fargo We do NOT store your bank details!" at bounding box center [413, 309] width 451 height 92
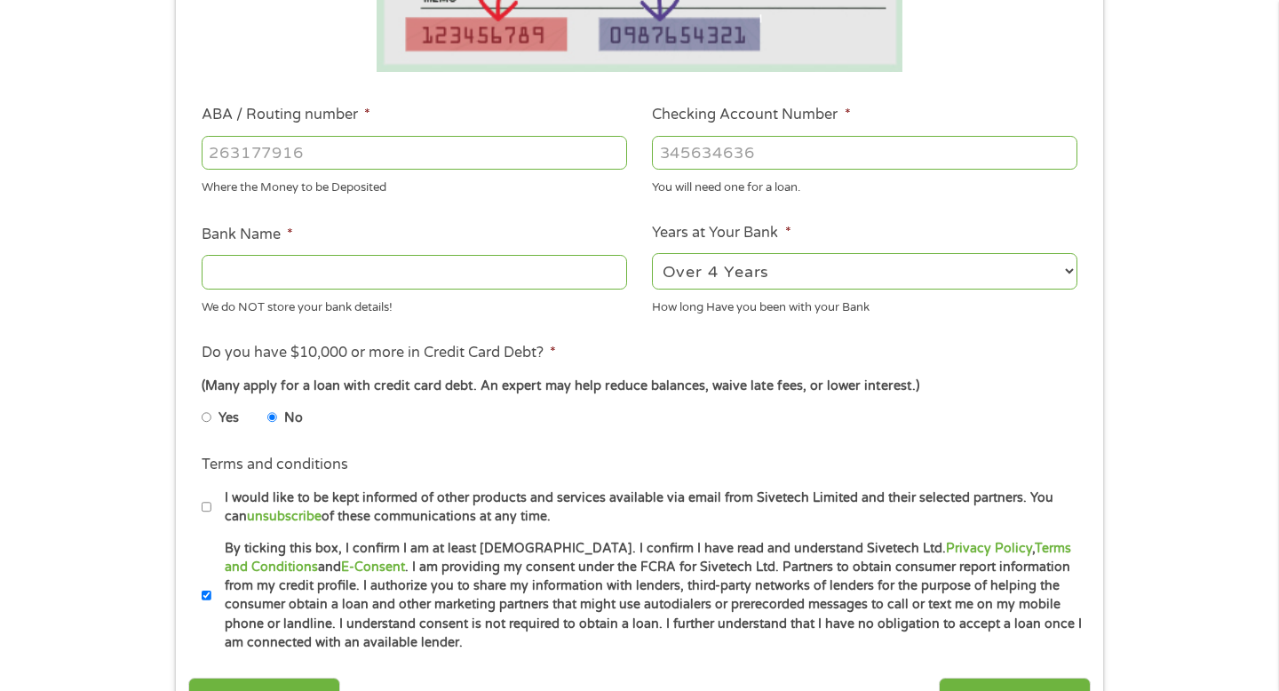
scroll to position [467, 0]
type input "e"
type input "Regions"
click at [344, 139] on input "ABA / Routing number *" at bounding box center [415, 152] width 426 height 34
click at [311, 153] on input "ABA / Routing number *" at bounding box center [415, 152] width 426 height 34
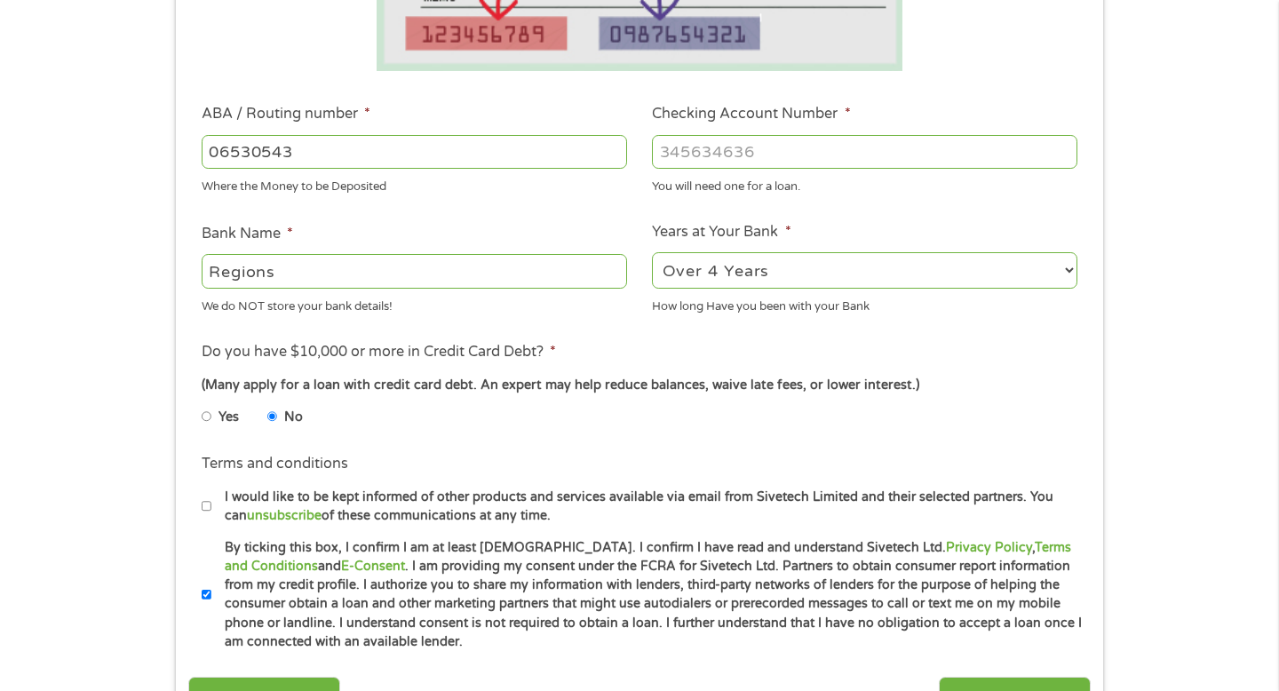
type input "065305436"
type input "REGIONS BANK"
type input "065305436"
click at [704, 171] on div at bounding box center [865, 151] width 426 height 41
click at [702, 146] on input "Checking Account Number *" at bounding box center [865, 152] width 426 height 34
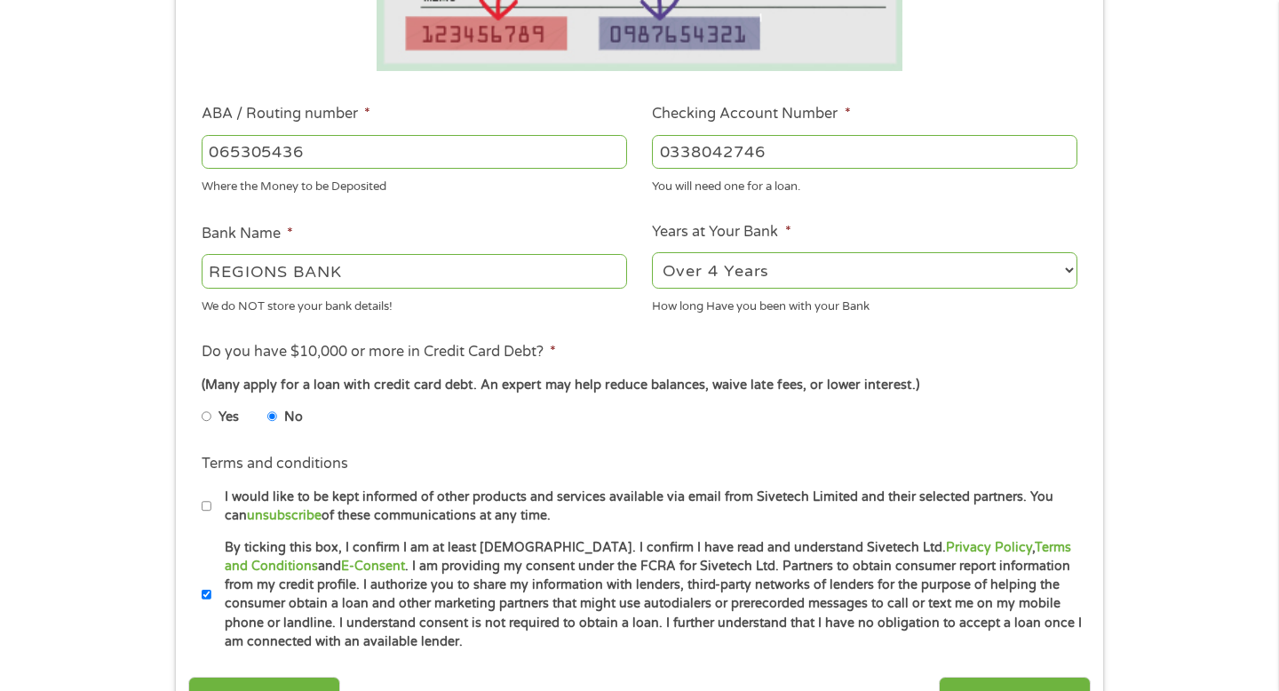
type input "0338042746"
click at [917, 201] on ul "Bank Information Where do you want the funds deposited? ABA / Routing number * …" at bounding box center [639, 209] width 902 height 885
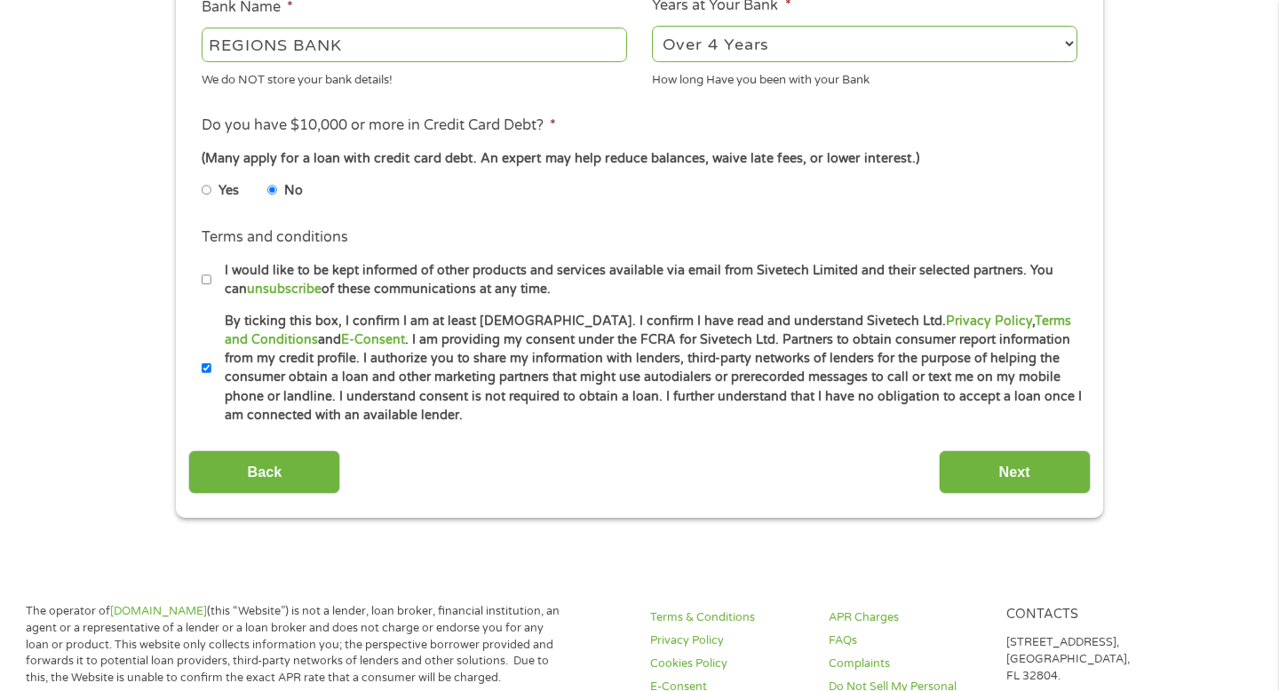
scroll to position [753, 0]
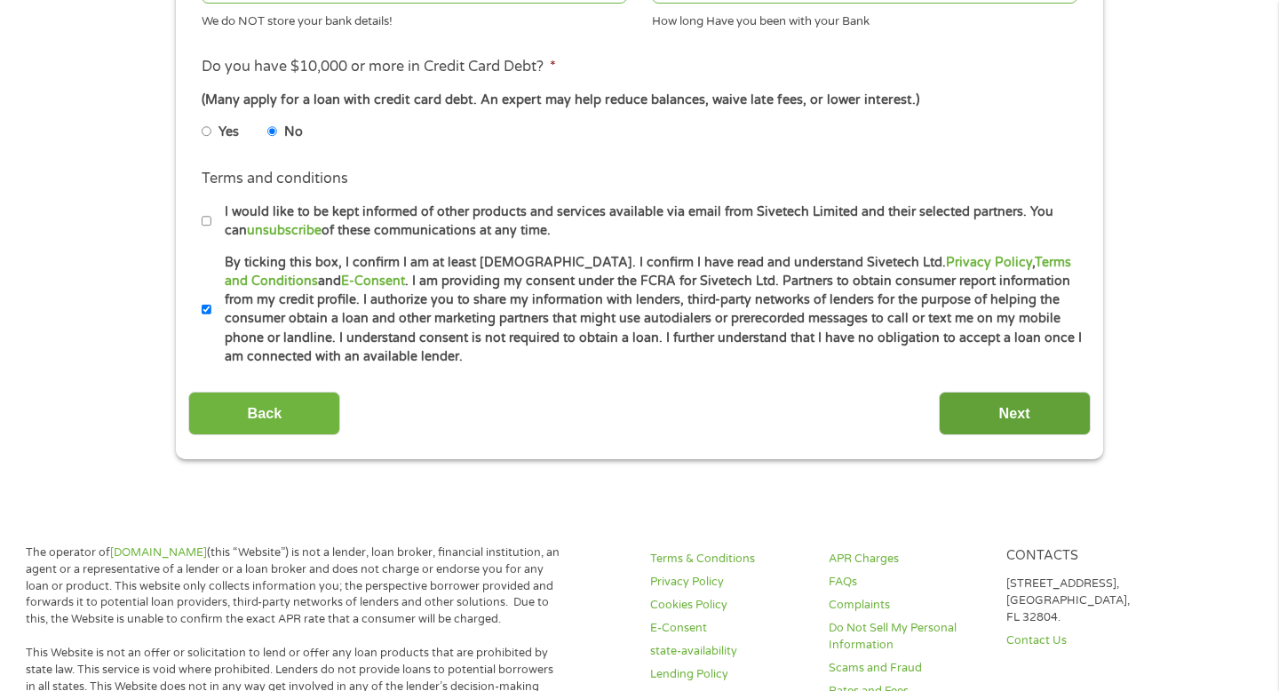
click at [1003, 410] on input "Next" at bounding box center [1015, 414] width 152 height 44
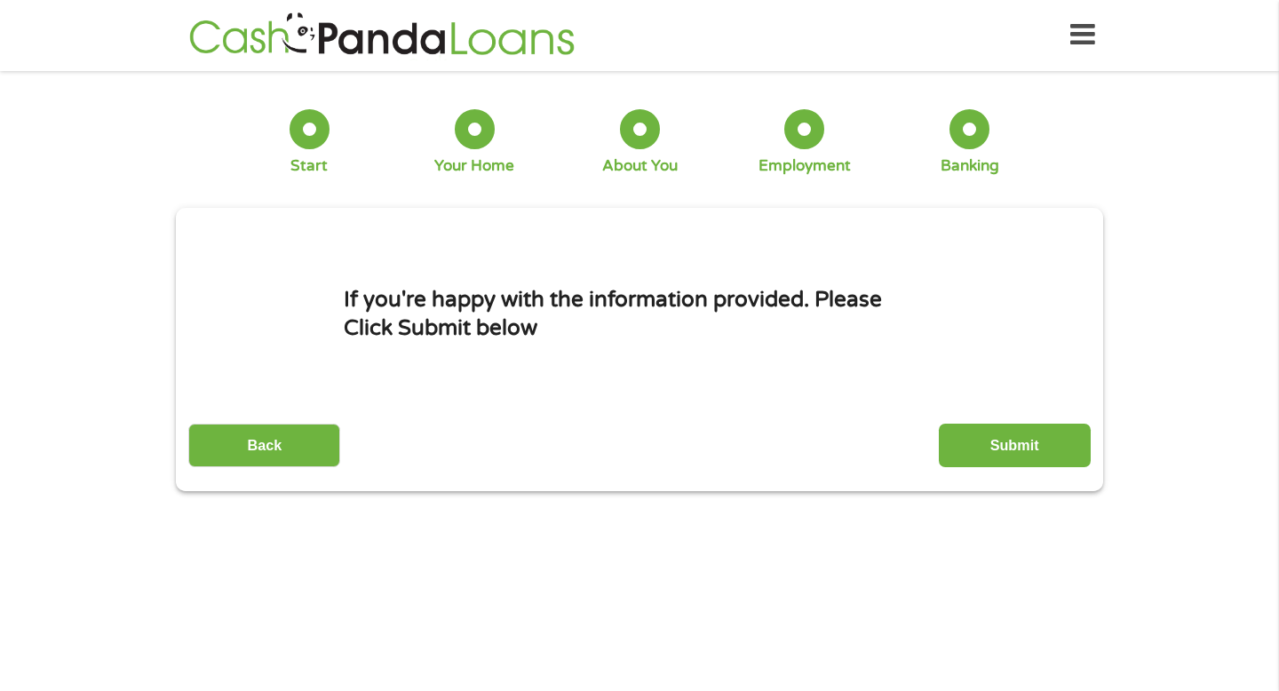
scroll to position [0, 0]
click at [1005, 444] on input "Submit" at bounding box center [1015, 447] width 152 height 44
